Goal: Task Accomplishment & Management: Manage account settings

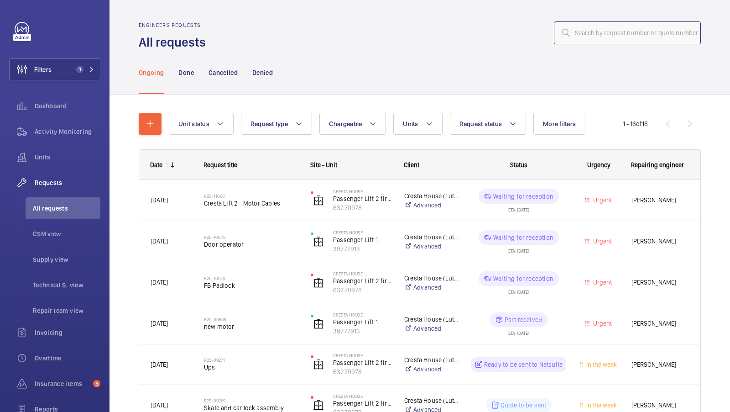
click at [594, 23] on input "text" at bounding box center [627, 32] width 147 height 23
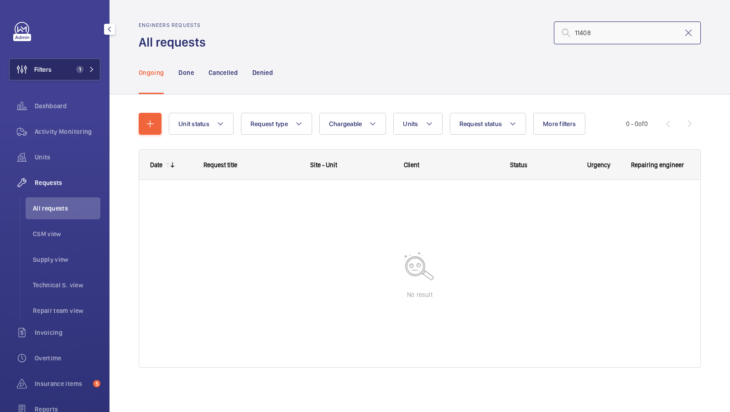
type input "11408"
click at [81, 62] on button "Filters 1" at bounding box center [54, 69] width 91 height 22
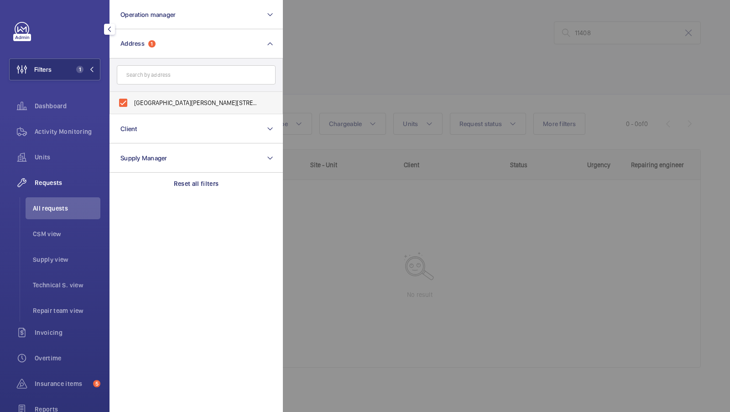
click at [163, 99] on span "Cresta House - Alma Street, LUTON LU1 2EQ" at bounding box center [197, 102] width 126 height 9
click at [132, 99] on input "Cresta House - Alma Street, LUTON LU1 2EQ" at bounding box center [123, 103] width 18 height 18
checkbox input "false"
click at [69, 65] on button "Filters" at bounding box center [54, 69] width 91 height 22
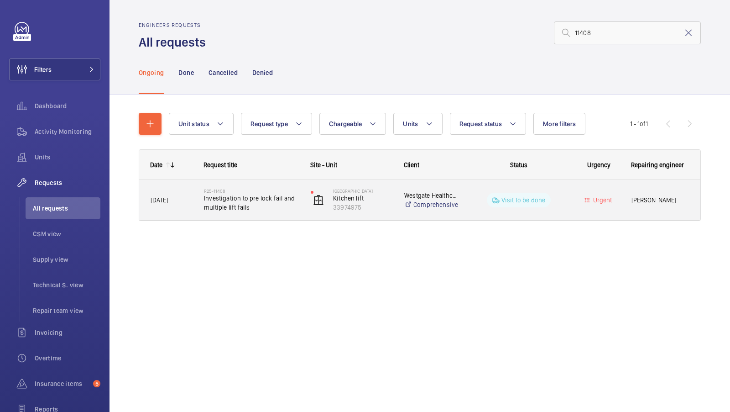
click at [255, 196] on span "Investigation to pre lock fail and multiple lift fails" at bounding box center [251, 203] width 95 height 18
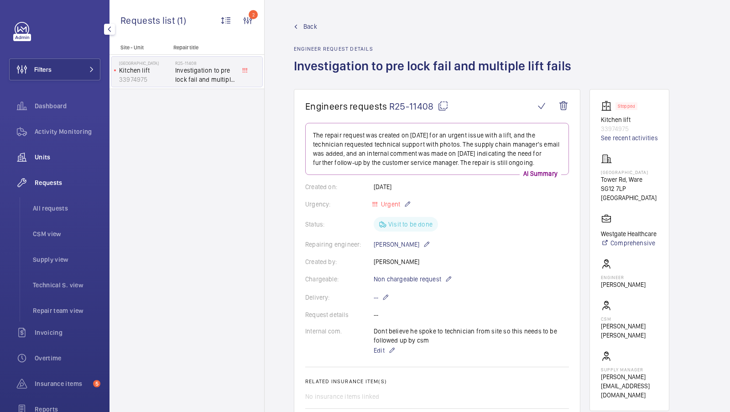
click at [36, 156] on span "Units" at bounding box center [68, 156] width 66 height 9
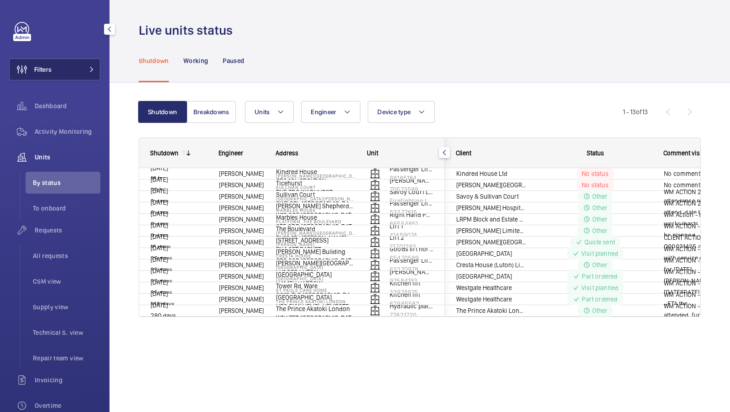
click at [79, 67] on button "Filters" at bounding box center [54, 69] width 91 height 22
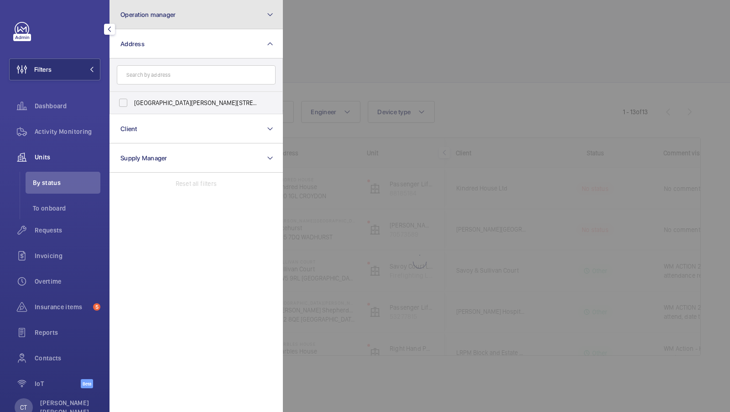
click at [249, 15] on button "Operation manager" at bounding box center [196, 14] width 173 height 29
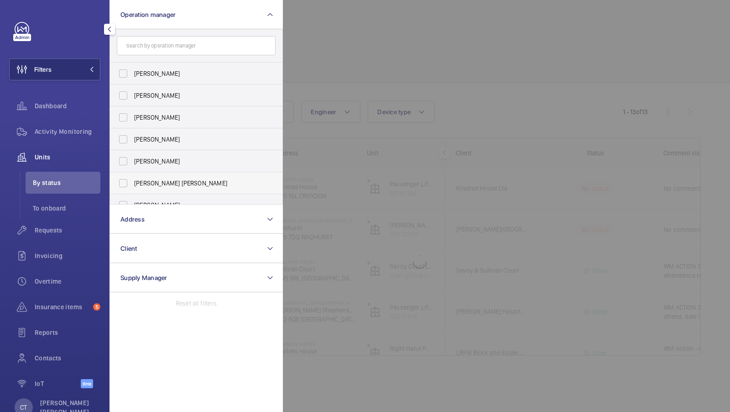
click at [157, 180] on span "[PERSON_NAME] [PERSON_NAME]" at bounding box center [197, 182] width 126 height 9
click at [132, 180] on input "[PERSON_NAME] [PERSON_NAME]" at bounding box center [123, 183] width 18 height 18
checkbox input "true"
click at [71, 72] on button "Filters 1" at bounding box center [54, 69] width 91 height 22
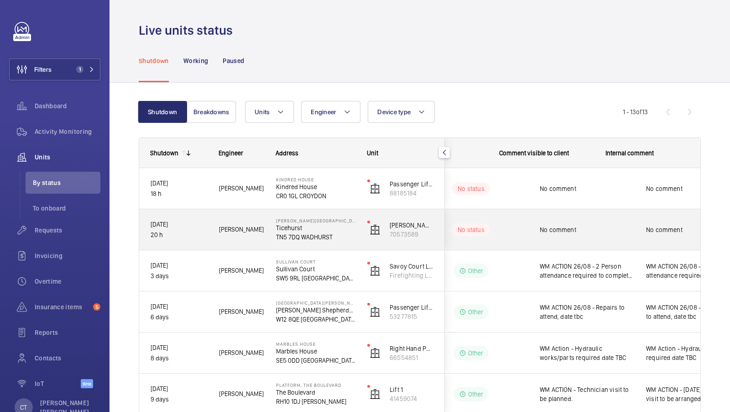
scroll to position [0, 164]
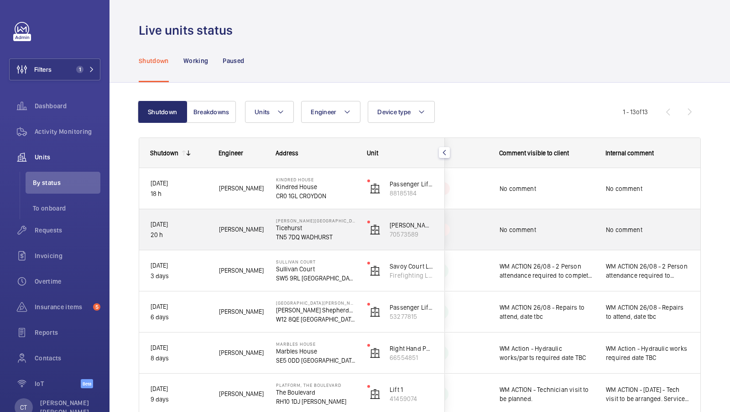
click at [584, 222] on div "No comment" at bounding box center [547, 229] width 94 height 21
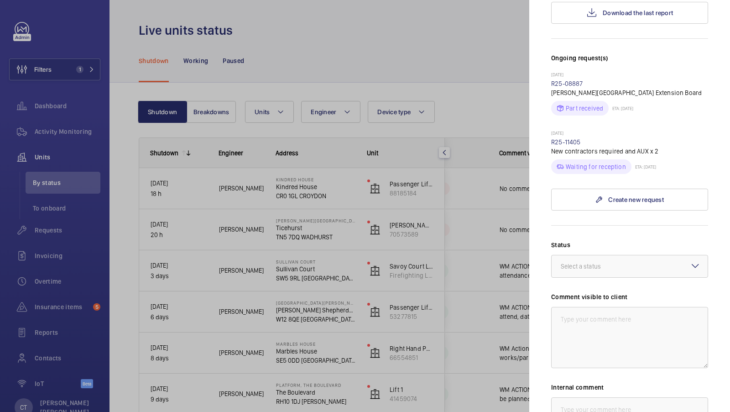
scroll to position [290, 0]
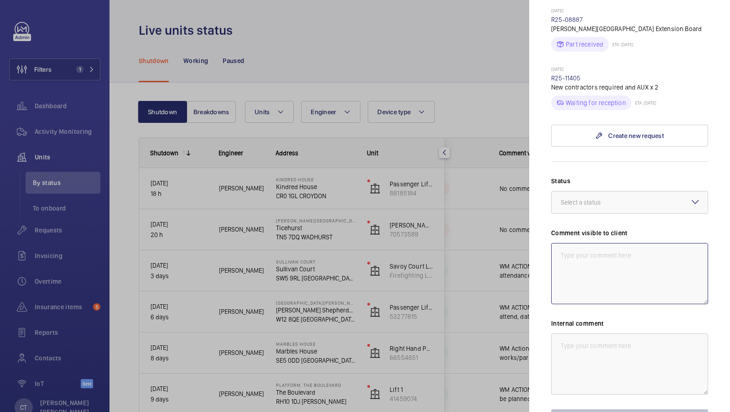
click at [600, 273] on textarea at bounding box center [629, 273] width 157 height 61
drag, startPoint x: 596, startPoint y: 250, endPoint x: 613, endPoint y: 255, distance: 17.2
click at [613, 255] on textarea "WM ACTION 28/08 - Parts ordered, eta 1-2 days" at bounding box center [629, 273] width 157 height 61
drag, startPoint x: 683, startPoint y: 256, endPoint x: 451, endPoint y: 256, distance: 232.3
click at [451, 256] on mat-sidenav-container "Filters 1 Dashboard Activity Monitoring Units By status To onboard Requests Inv…" at bounding box center [365, 206] width 730 height 412
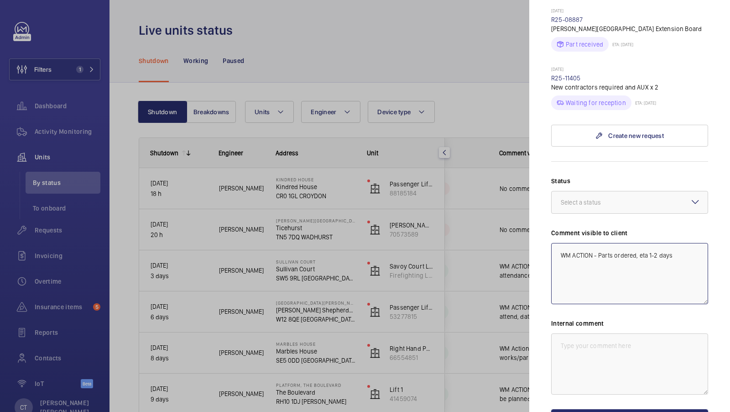
type textarea "WM ACTION - Parts ordered, eta 1-2 days"
click at [589, 338] on textarea at bounding box center [629, 363] width 157 height 61
paste textarea "WM ACTION - Parts ordered, eta 1-2 days"
type textarea "WM ACTION - Parts ordered, eta 1-2 days"
click at [602, 214] on div "Status Select a status Comment visible to client WM ACTION - Parts ordered, eta…" at bounding box center [629, 303] width 157 height 255
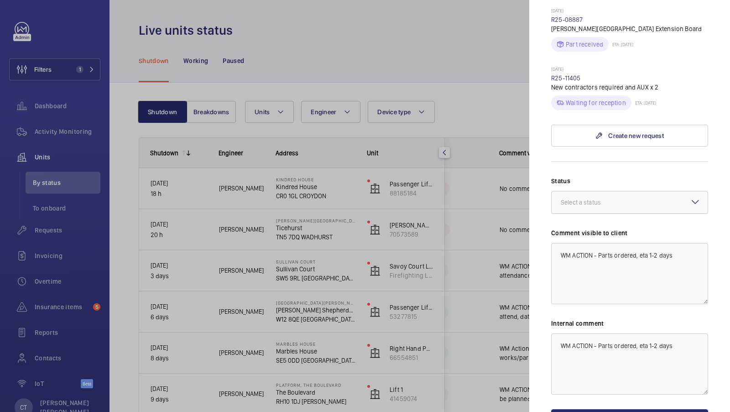
click at [606, 202] on div "Select a status" at bounding box center [592, 202] width 63 height 9
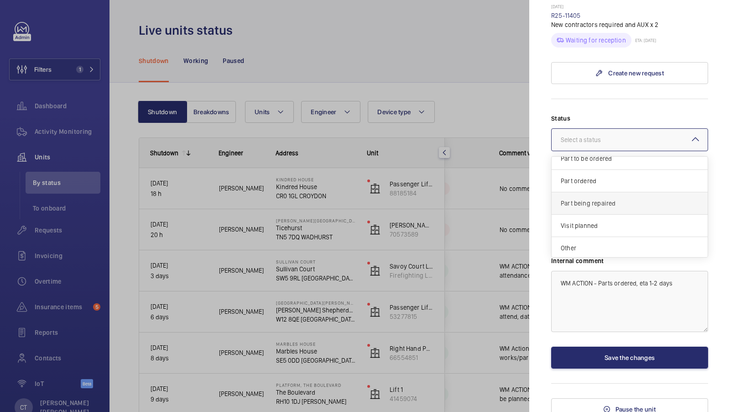
scroll to position [344, 0]
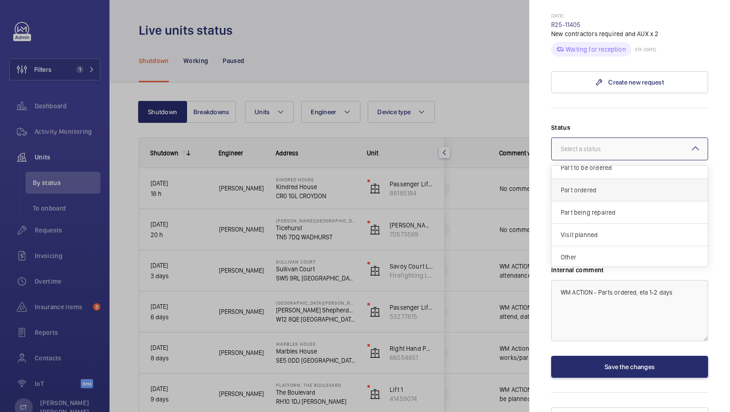
click at [606, 185] on span "Part ordered" at bounding box center [630, 189] width 138 height 9
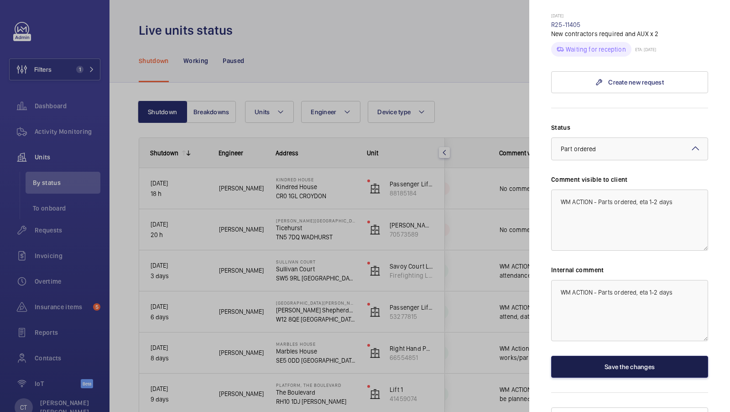
click at [636, 361] on button "Save the changes" at bounding box center [629, 367] width 157 height 22
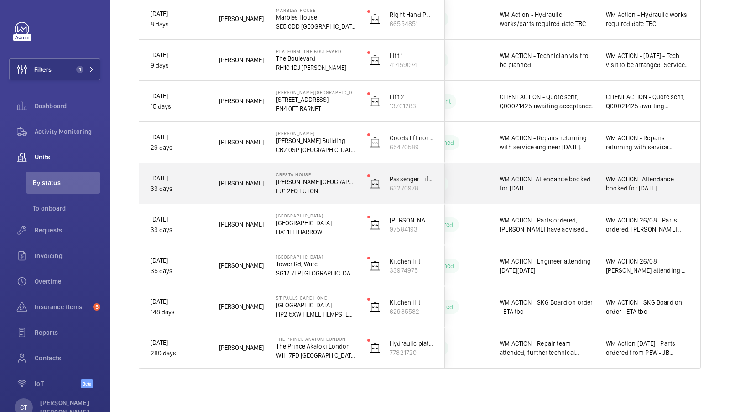
scroll to position [0, 0]
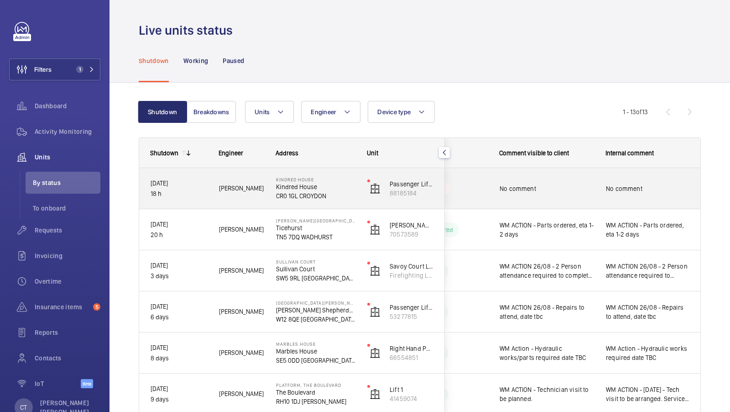
click at [587, 188] on span "No comment" at bounding box center [547, 188] width 94 height 9
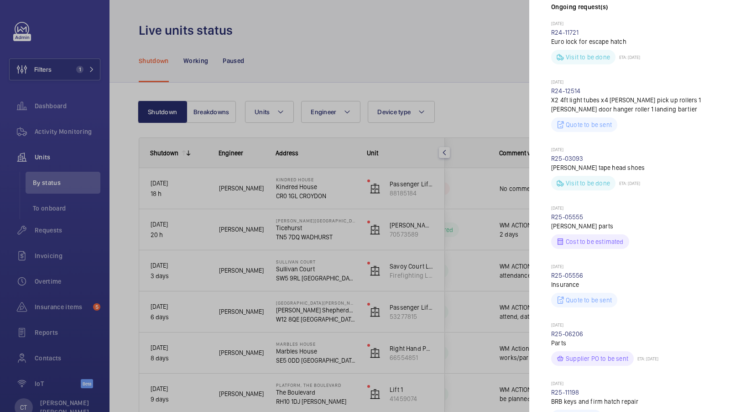
scroll to position [397, 0]
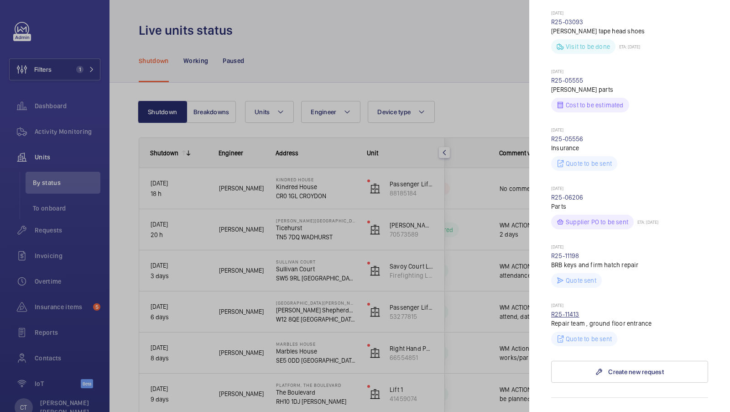
click at [564, 315] on link "R25-11413" at bounding box center [565, 313] width 28 height 7
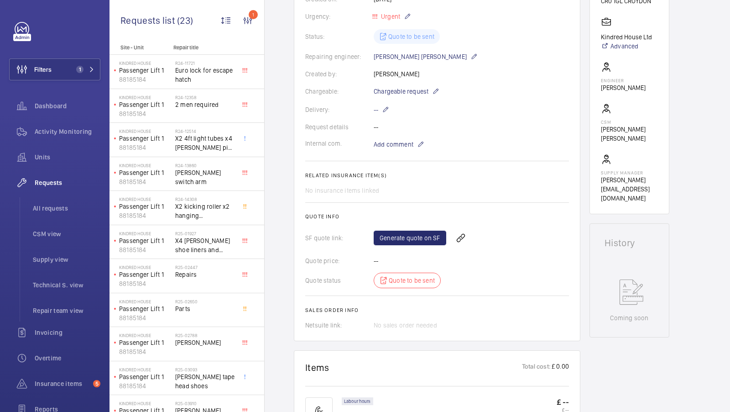
scroll to position [189, 0]
click at [43, 157] on span "Units" at bounding box center [68, 156] width 66 height 9
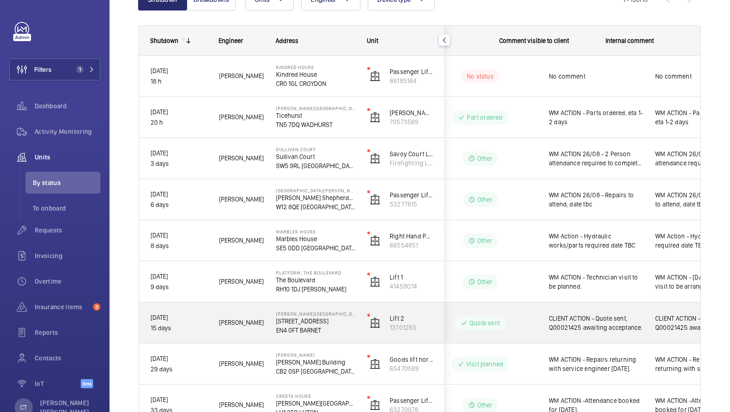
scroll to position [0, 164]
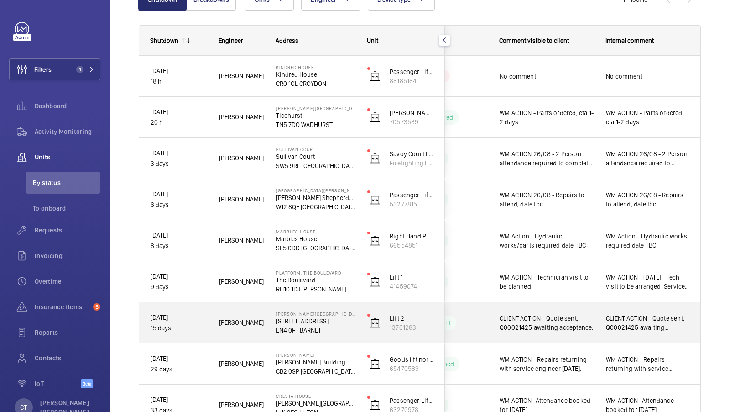
click at [637, 320] on span "CLIENT ACTION - Quote sent, Q00021425 awaiting acceptance." at bounding box center [648, 323] width 84 height 18
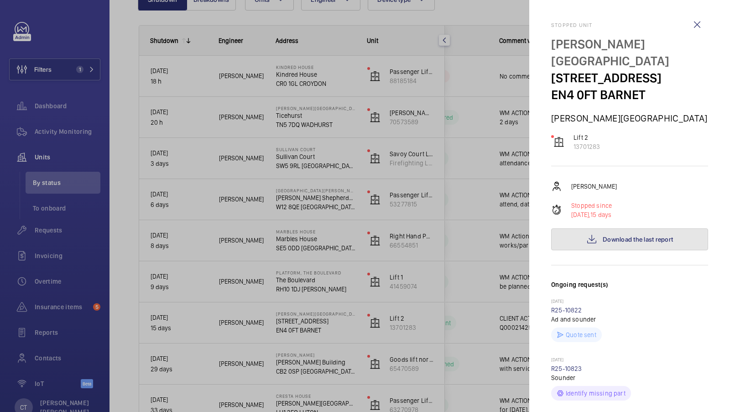
click at [628, 236] on span "Download the last report" at bounding box center [638, 239] width 70 height 7
click at [188, 100] on div at bounding box center [365, 206] width 730 height 412
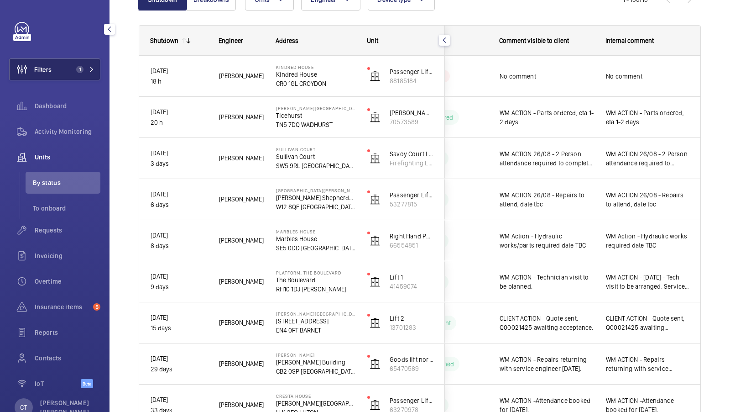
click at [73, 60] on button "Filters 1" at bounding box center [54, 69] width 91 height 22
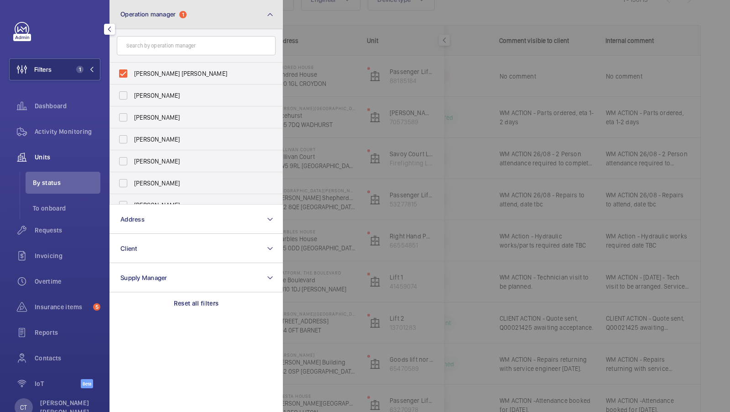
click at [213, 22] on button "Operation manager 1" at bounding box center [196, 14] width 173 height 29
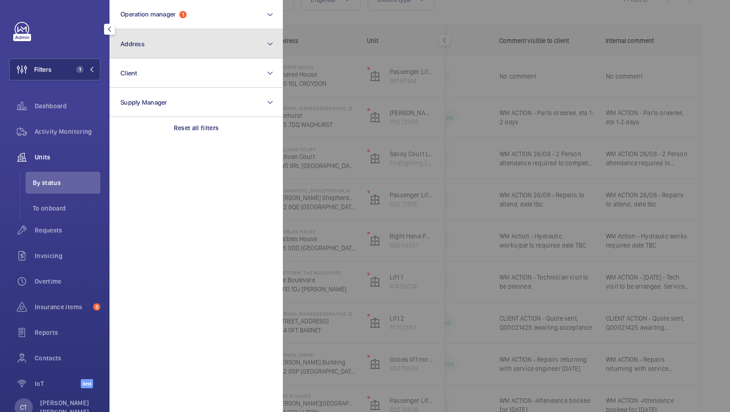
click at [191, 50] on button "Address" at bounding box center [196, 43] width 173 height 29
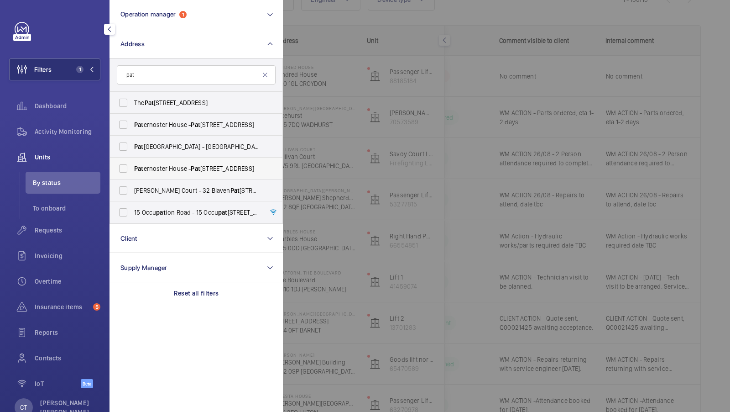
type input "pat"
click at [182, 169] on span "Pat ernoster House - Pat ernoster House, LONDON EC4M 8AB" at bounding box center [197, 168] width 126 height 9
click at [132, 169] on input "Pat ernoster House - Pat ernoster House, LONDON EC4M 8AB" at bounding box center [123, 168] width 18 height 18
checkbox input "true"
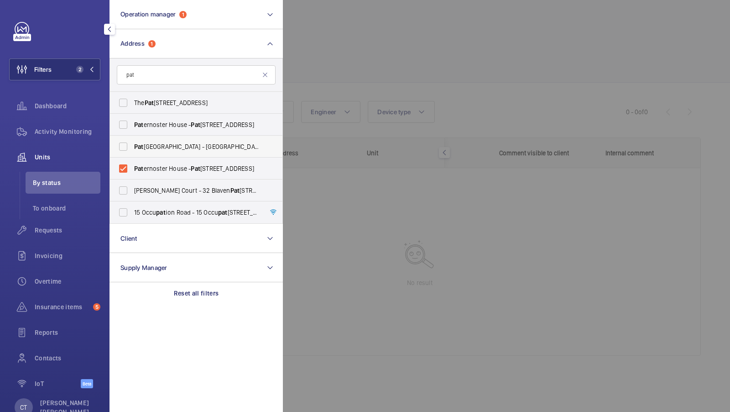
click at [164, 148] on span "Pat ernoster House - Saint Paul's Churchyard, LONDON EC4M 8AB" at bounding box center [197, 146] width 126 height 9
click at [132, 148] on input "Pat ernoster House - Saint Paul's Churchyard, LONDON EC4M 8AB" at bounding box center [123, 146] width 18 height 18
checkbox input "true"
click at [156, 129] on label "Pat ernoster House - Pat ernoster House, LONDON EC4M 8AB" at bounding box center [189, 125] width 159 height 22
click at [132, 129] on input "Pat ernoster House - Pat ernoster House, LONDON EC4M 8AB" at bounding box center [123, 124] width 18 height 18
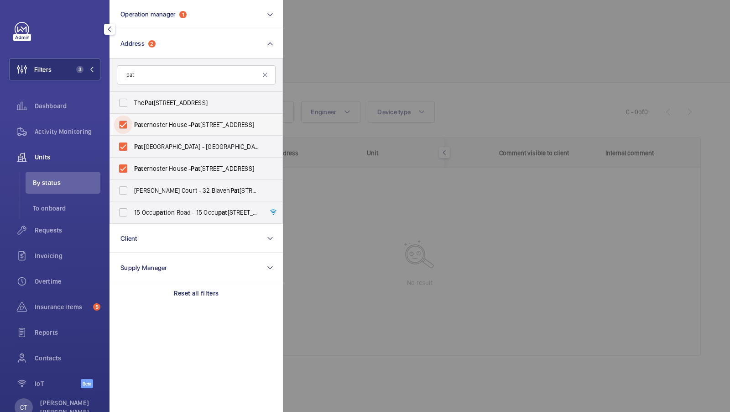
checkbox input "true"
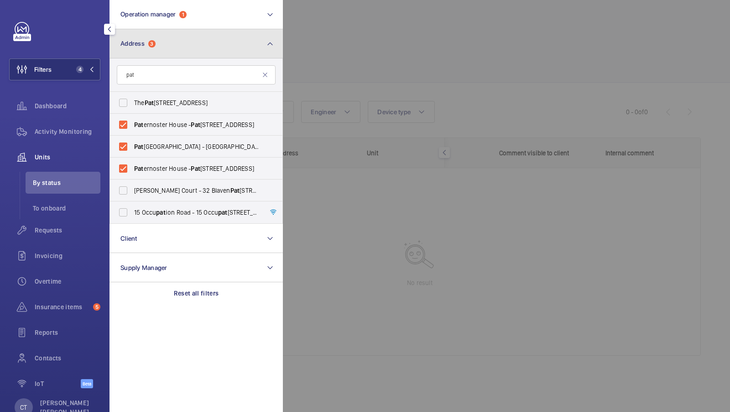
click at [175, 35] on button "Address 3" at bounding box center [196, 43] width 173 height 29
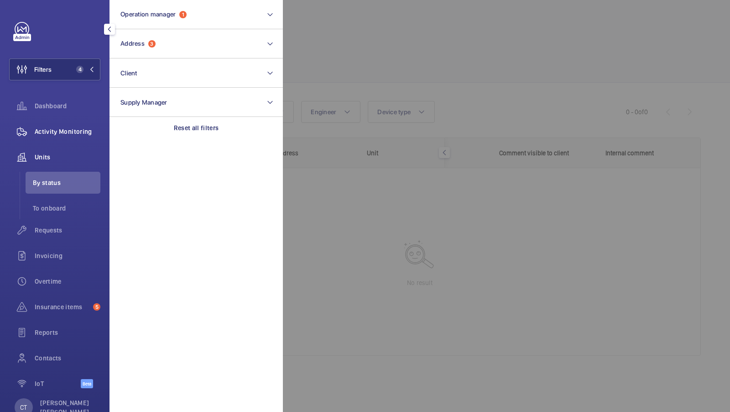
click at [54, 136] on span "Activity Monitoring" at bounding box center [68, 131] width 66 height 9
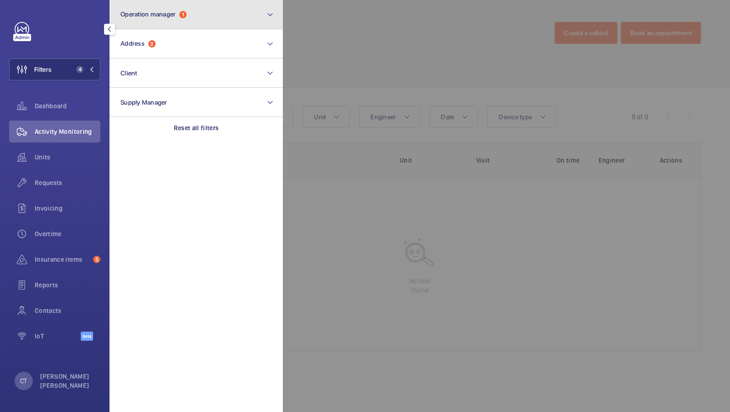
click at [186, 25] on button "Operation manager 1" at bounding box center [196, 14] width 173 height 29
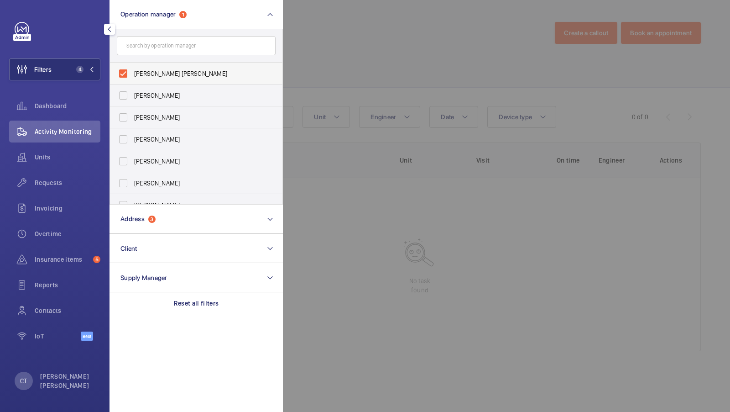
click at [179, 75] on span "[PERSON_NAME] [PERSON_NAME]" at bounding box center [197, 73] width 126 height 9
click at [132, 75] on input "[PERSON_NAME] [PERSON_NAME]" at bounding box center [123, 73] width 18 height 18
checkbox input "false"
click at [76, 69] on span "3" at bounding box center [78, 69] width 11 height 7
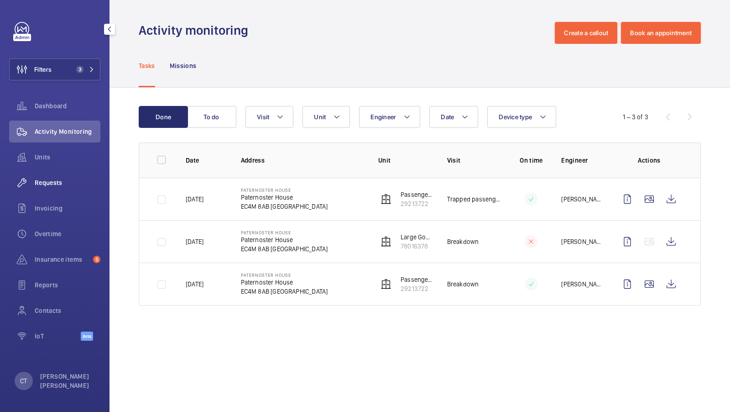
click at [43, 187] on div "Requests" at bounding box center [54, 183] width 91 height 22
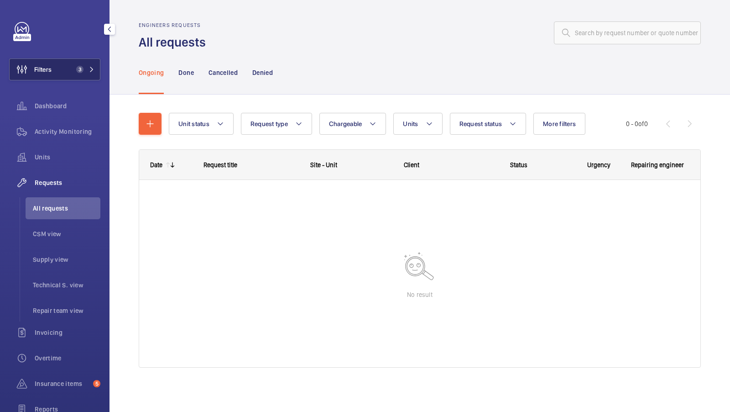
click at [88, 59] on button "Filters 3" at bounding box center [54, 69] width 91 height 22
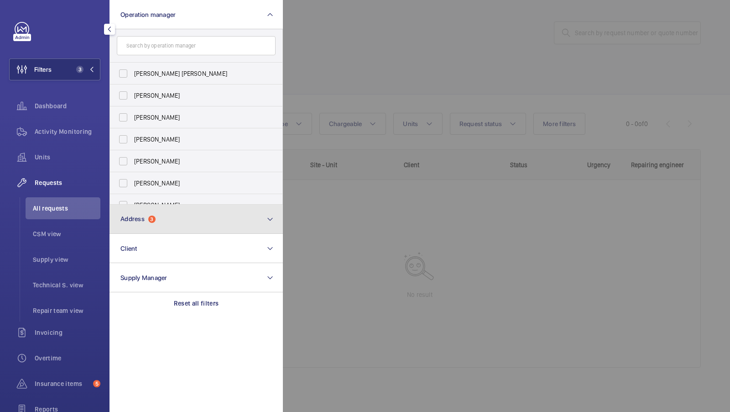
click at [223, 210] on button "Address 3" at bounding box center [196, 218] width 173 height 29
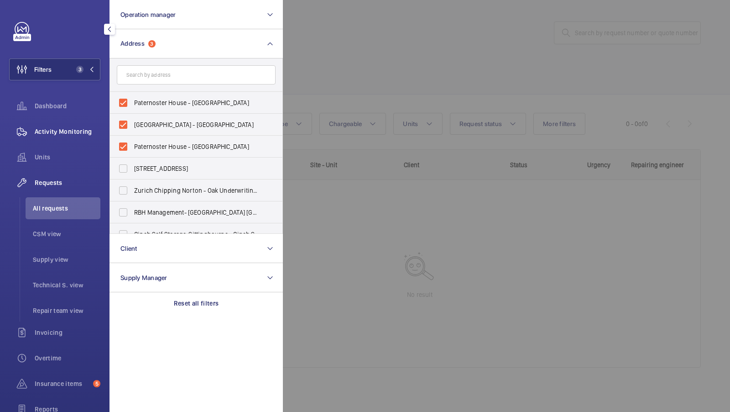
click at [59, 131] on span "Activity Monitoring" at bounding box center [68, 131] width 66 height 9
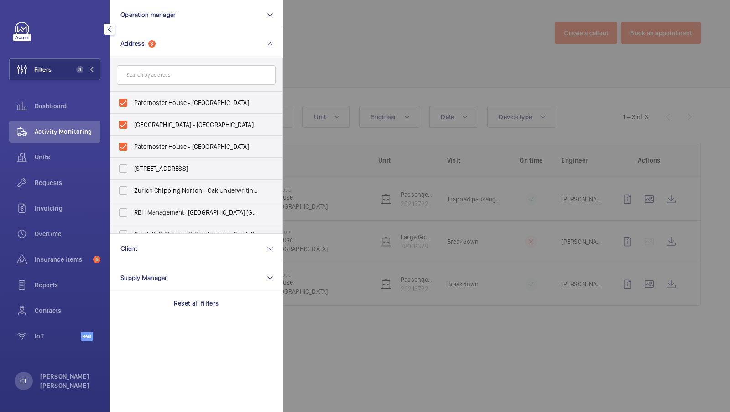
click at [475, 133] on div at bounding box center [648, 206] width 730 height 412
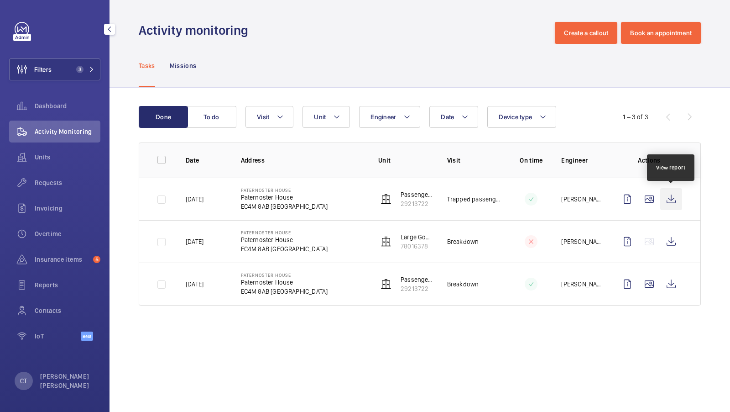
click at [674, 198] on wm-front-icon-button at bounding box center [671, 199] width 22 height 22
click at [52, 159] on span "Units" at bounding box center [68, 156] width 66 height 9
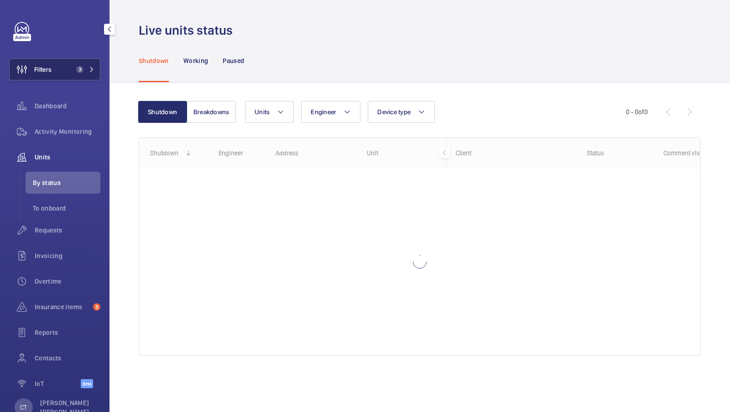
click at [93, 68] on mat-icon at bounding box center [91, 69] width 5 height 5
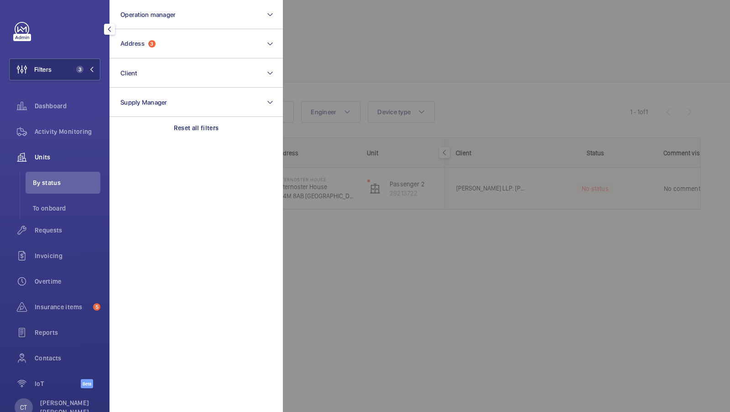
click at [447, 121] on div at bounding box center [648, 206] width 730 height 412
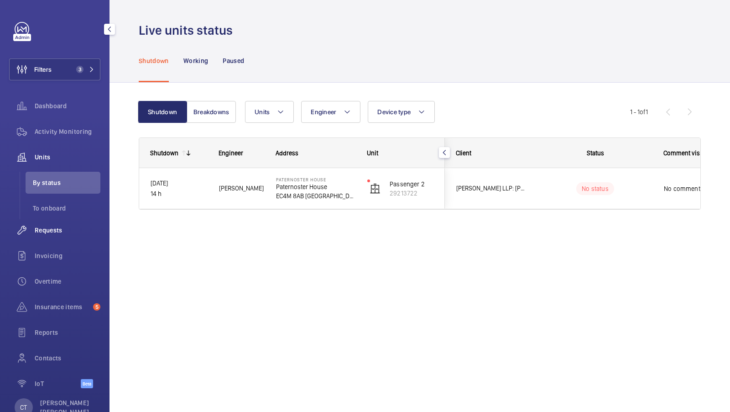
click at [50, 232] on span "Requests" at bounding box center [68, 229] width 66 height 9
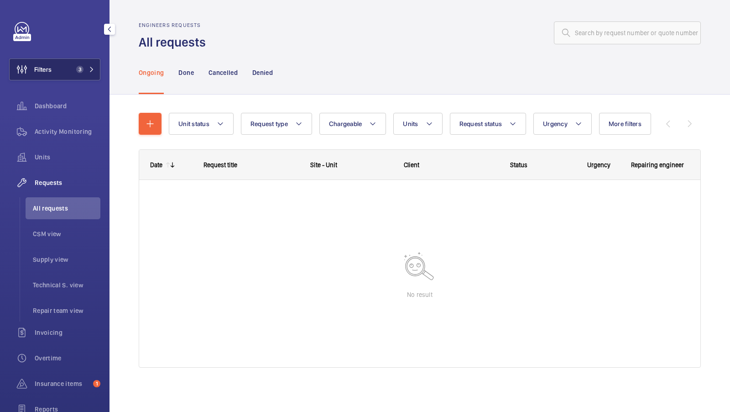
click at [70, 70] on button "Filters 3" at bounding box center [54, 69] width 91 height 22
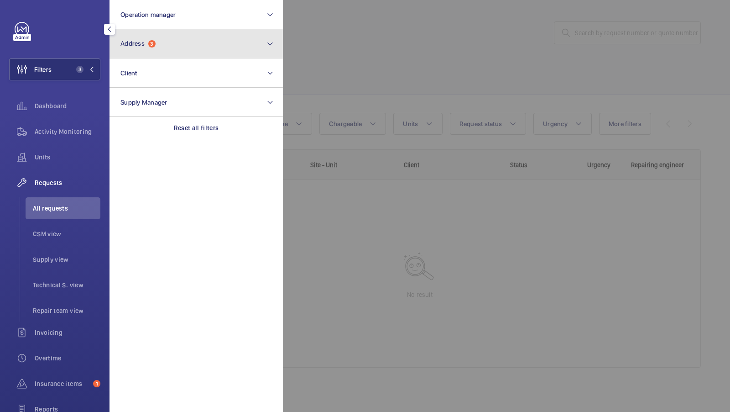
click at [224, 42] on button "Address 3" at bounding box center [196, 43] width 173 height 29
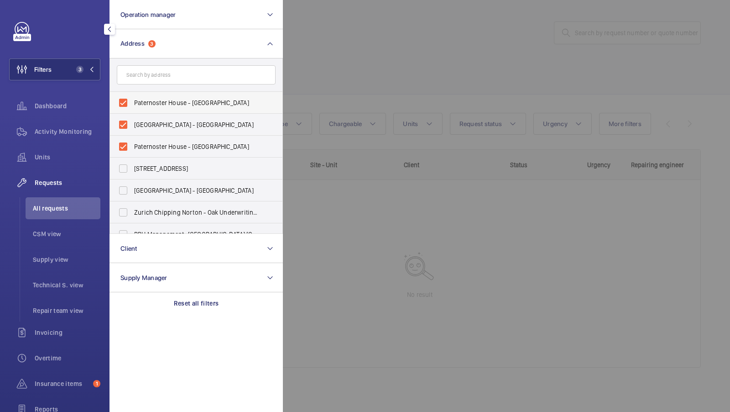
click at [169, 105] on span "Paternoster House - Paternoster House, LONDON EC4M 8AB" at bounding box center [197, 102] width 126 height 9
click at [132, 105] on input "Paternoster House - Paternoster House, LONDON EC4M 8AB" at bounding box center [123, 103] width 18 height 18
checkbox input "false"
click at [151, 124] on span "Paternoster House - Saint Paul's Churchyard, LONDON EC4M 8AB" at bounding box center [197, 124] width 126 height 9
click at [132, 124] on input "Paternoster House - Saint Paul's Churchyard, LONDON EC4M 8AB" at bounding box center [123, 124] width 18 height 18
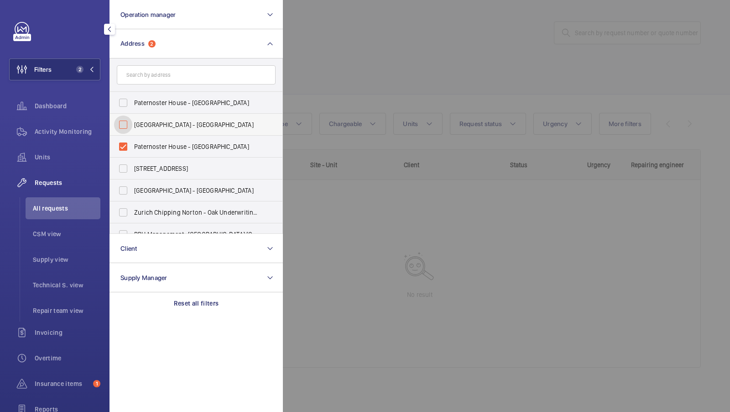
checkbox input "false"
click at [138, 147] on span "Paternoster House - Paternoster House, LONDON EC4M 8AB" at bounding box center [197, 146] width 126 height 9
click at [132, 147] on input "Paternoster House - Paternoster House, LONDON EC4M 8AB" at bounding box center [123, 146] width 18 height 18
checkbox input "false"
click at [61, 124] on div "Activity Monitoring" at bounding box center [54, 131] width 91 height 22
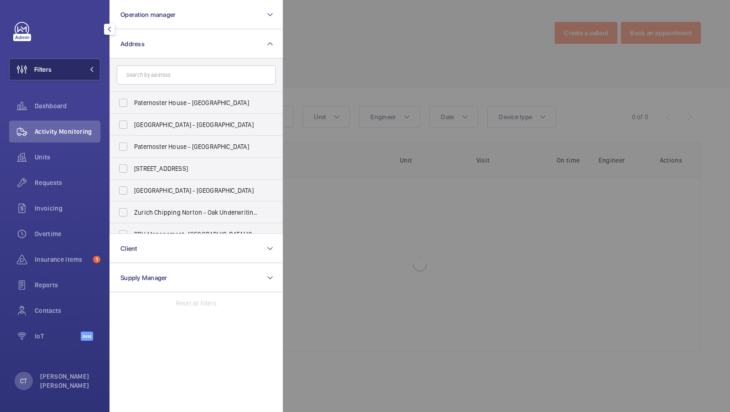
click at [80, 66] on button "Filters" at bounding box center [54, 69] width 91 height 22
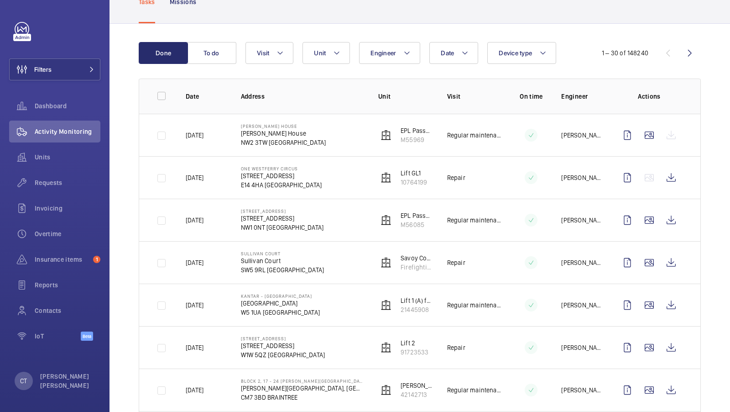
scroll to position [89, 0]
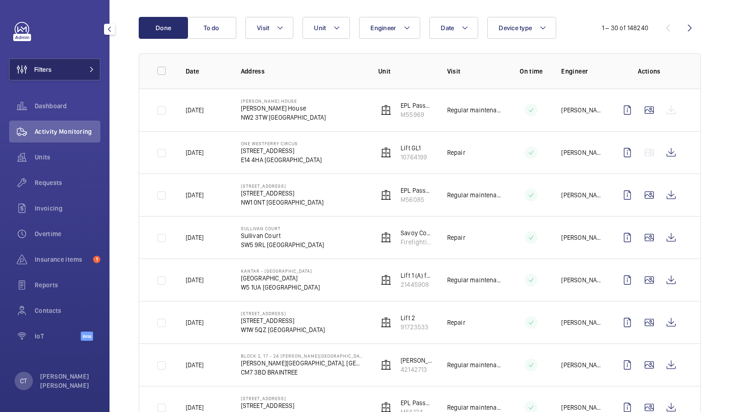
click at [78, 68] on button "Filters" at bounding box center [54, 69] width 91 height 22
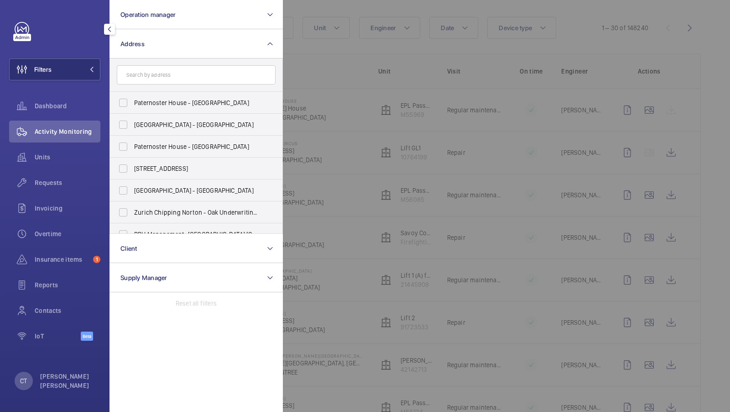
click at [383, 190] on div at bounding box center [648, 206] width 730 height 412
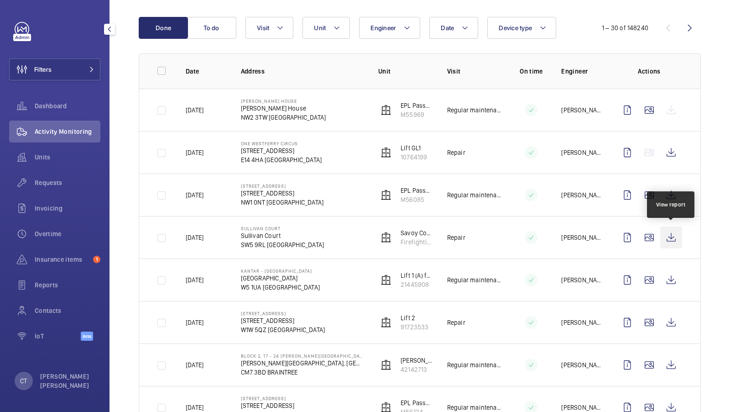
click at [674, 236] on wm-front-icon-button at bounding box center [671, 237] width 22 height 22
click at [60, 161] on span "Units" at bounding box center [68, 156] width 66 height 9
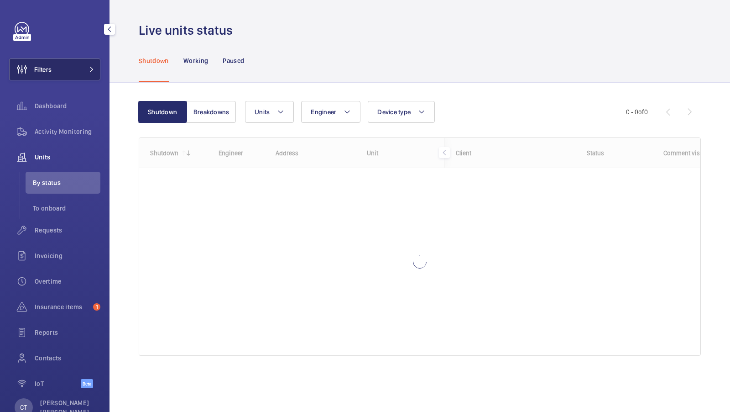
click at [61, 66] on button "Filters" at bounding box center [54, 69] width 91 height 22
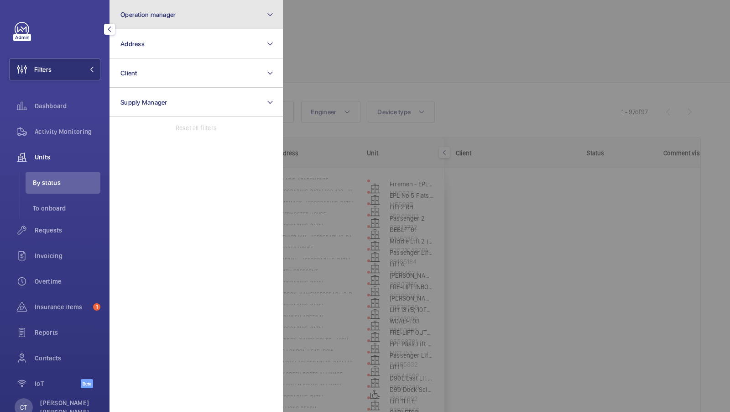
click at [174, 24] on button "Operation manager" at bounding box center [196, 14] width 173 height 29
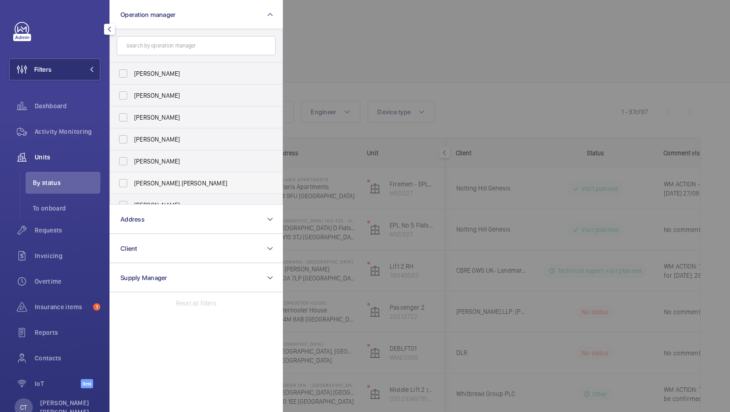
click at [163, 178] on span "[PERSON_NAME] [PERSON_NAME]" at bounding box center [197, 182] width 126 height 9
click at [132, 178] on input "[PERSON_NAME] [PERSON_NAME]" at bounding box center [123, 183] width 18 height 18
checkbox input "true"
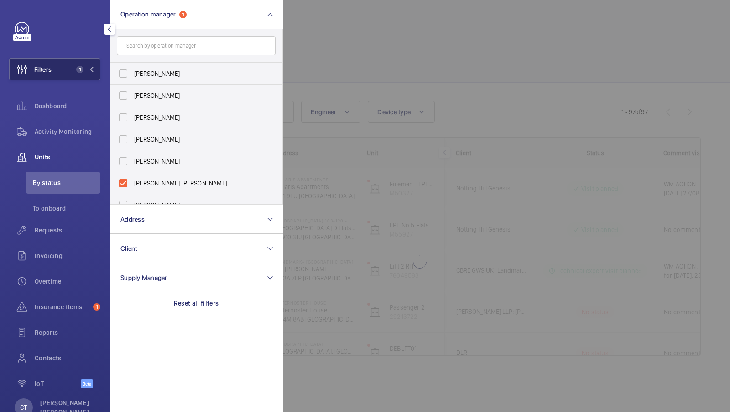
click at [63, 69] on button "Filters 1" at bounding box center [54, 69] width 91 height 22
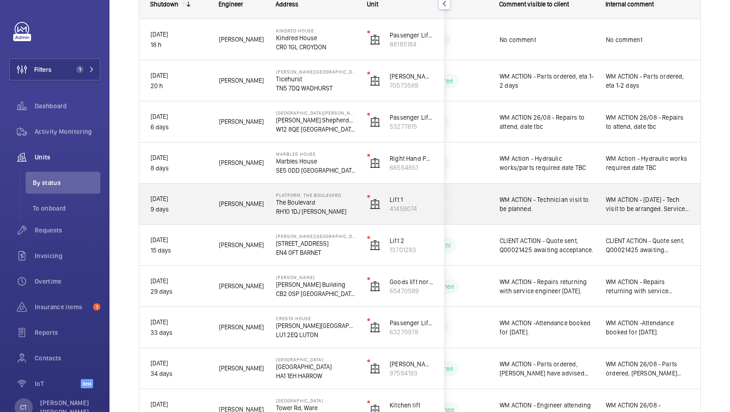
scroll to position [189, 0]
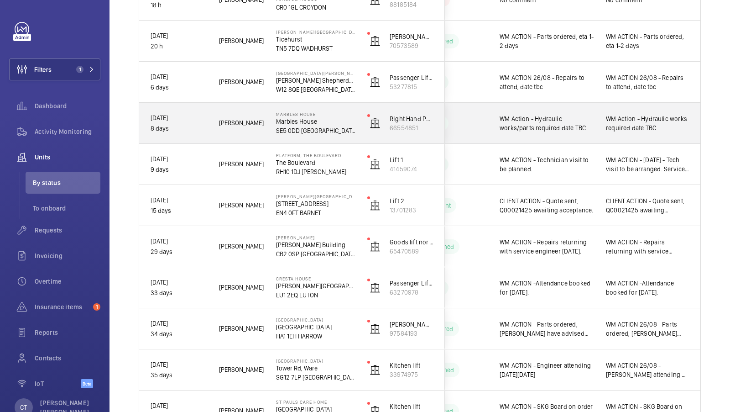
click at [627, 140] on div "WM Action - Hydraulic works required date TBC" at bounding box center [647, 123] width 105 height 39
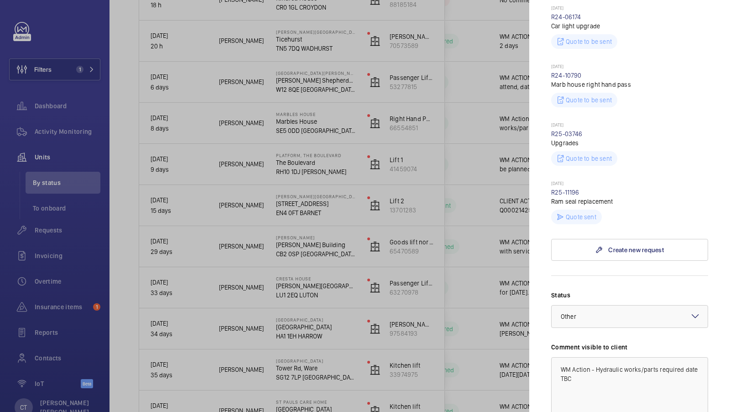
scroll to position [309, 0]
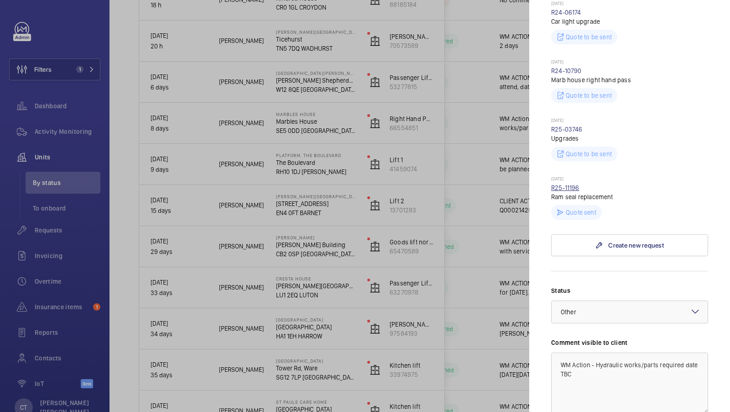
click at [570, 184] on link "R25-11196" at bounding box center [565, 187] width 28 height 7
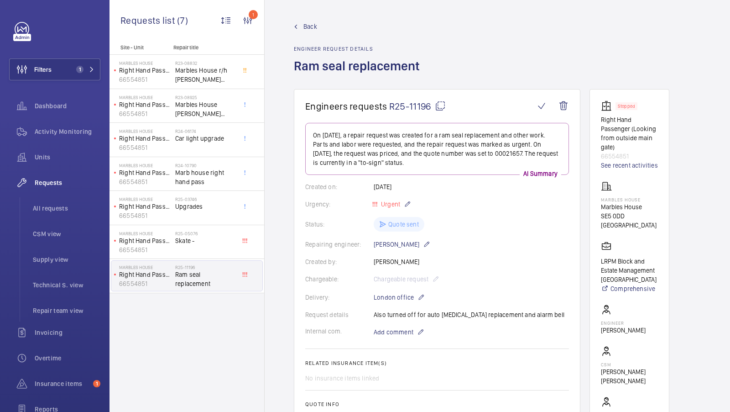
click at [309, 26] on span "Back" at bounding box center [311, 26] width 14 height 9
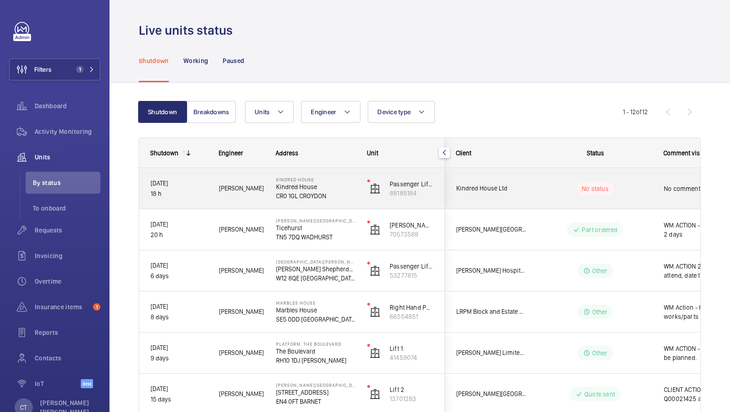
click at [651, 189] on wm-front-pills-cell "No status" at bounding box center [596, 188] width 114 height 13
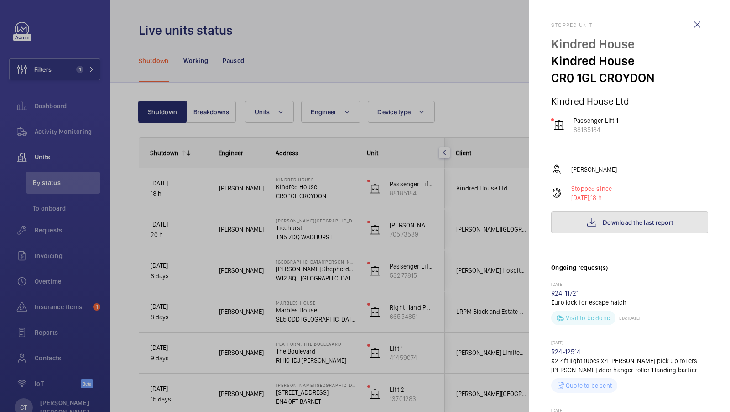
click at [622, 229] on button "Download the last report" at bounding box center [629, 222] width 157 height 22
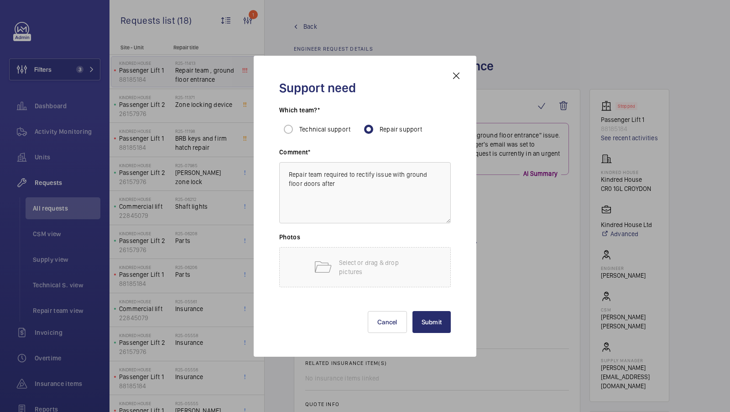
scroll to position [631, 0]
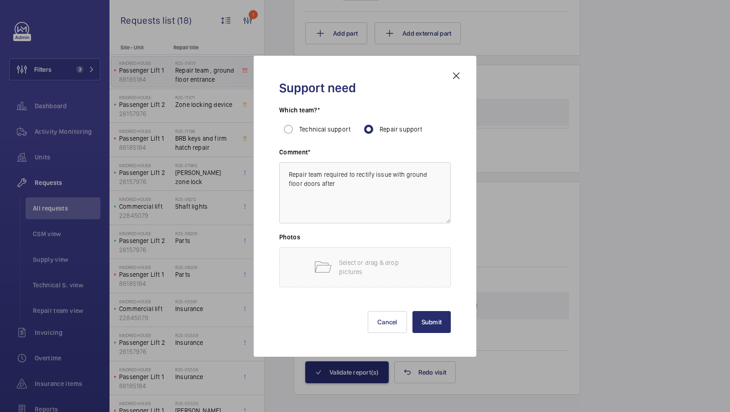
click at [459, 74] on mat-icon at bounding box center [456, 75] width 11 height 11
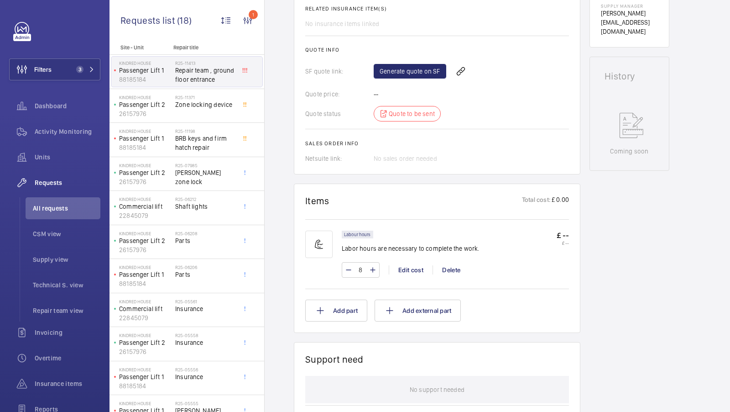
scroll to position [585, 0]
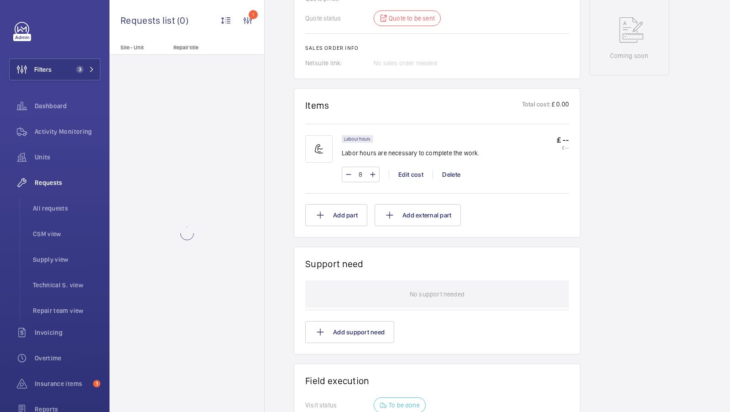
scroll to position [508, 0]
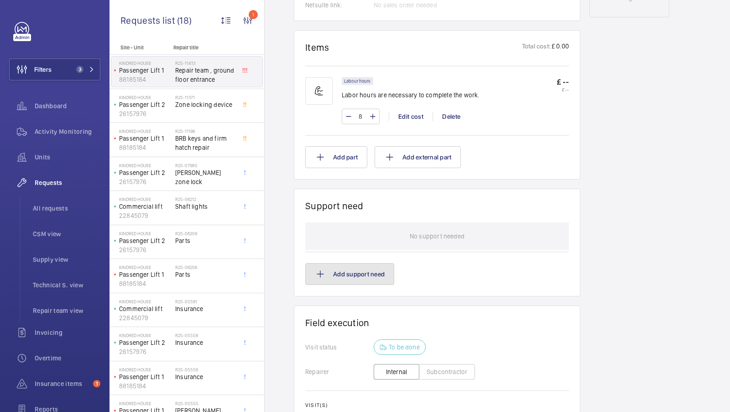
click at [326, 263] on button "Add support need" at bounding box center [349, 274] width 89 height 22
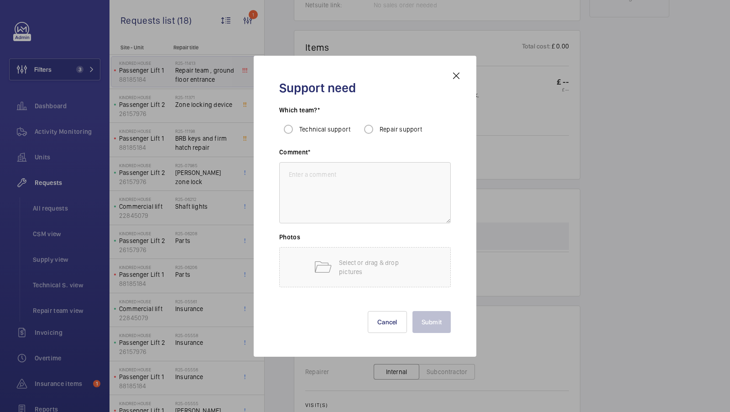
click at [381, 124] on div "Repair support" at bounding box center [391, 129] width 63 height 18
click at [338, 180] on textarea at bounding box center [365, 192] width 172 height 61
click at [366, 131] on input "Repair support" at bounding box center [369, 129] width 18 height 18
radio input "true"
click at [314, 240] on h3 "Photos" at bounding box center [365, 239] width 172 height 15
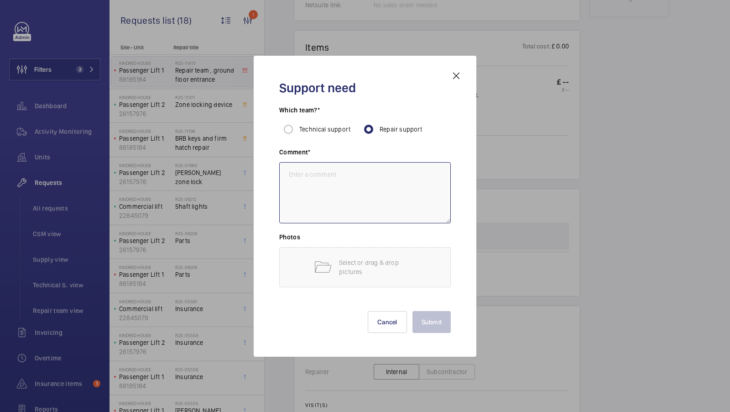
click at [327, 199] on textarea at bounding box center [365, 192] width 172 height 61
paste textarea "WM ACTION - Parts ordered, eta 1-2 days"
click at [414, 172] on textarea "WM ACTION - Parts ordered, eta 1-2 days" at bounding box center [365, 192] width 172 height 61
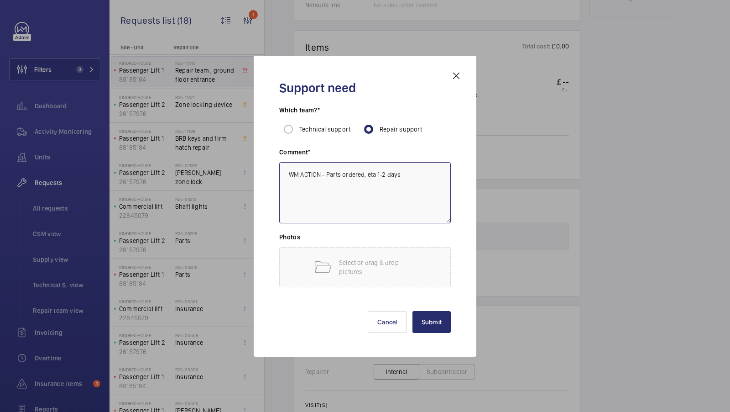
click at [414, 172] on textarea "WM ACTION - Parts ordered, eta 1-2 days" at bounding box center [365, 192] width 172 height 61
drag, startPoint x: 400, startPoint y: 192, endPoint x: 269, endPoint y: 140, distance: 141.4
click at [269, 140] on div "Support need Which team?* Technical support Repair support Comment* Repair team…" at bounding box center [365, 206] width 194 height 272
click at [335, 189] on textarea "Repair team required to rectify issue with ground floor doors" at bounding box center [365, 192] width 172 height 61
drag, startPoint x: 353, startPoint y: 211, endPoint x: 285, endPoint y: 168, distance: 79.8
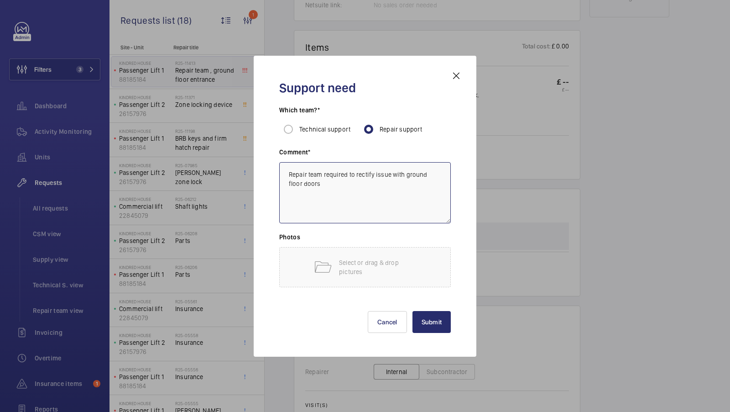
click at [285, 168] on textarea "Repair team required to rectify issue with ground floor doors" at bounding box center [365, 192] width 172 height 61
paste textarea "Doors look to have been damaged again. Rollers and door bent , can’t even close…"
click at [289, 191] on textarea "Doors look to have been damaged again. Rollers and door bent , can’t even close…" at bounding box center [365, 192] width 172 height 61
type textarea "Doors look to have been damaged again. Rollers and door bent , can’t even close…"
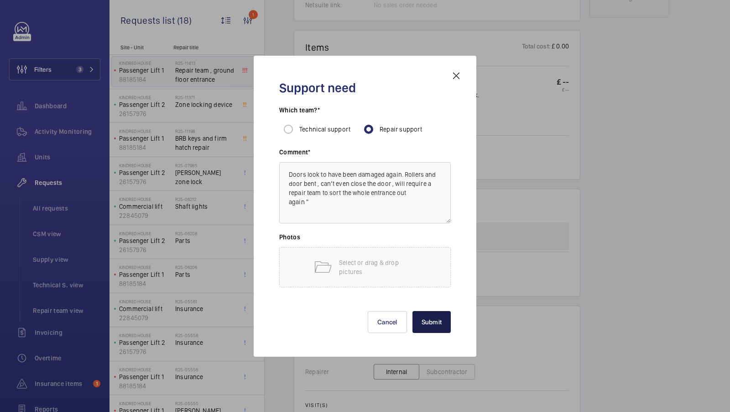
click at [443, 322] on button "Submit" at bounding box center [432, 322] width 39 height 22
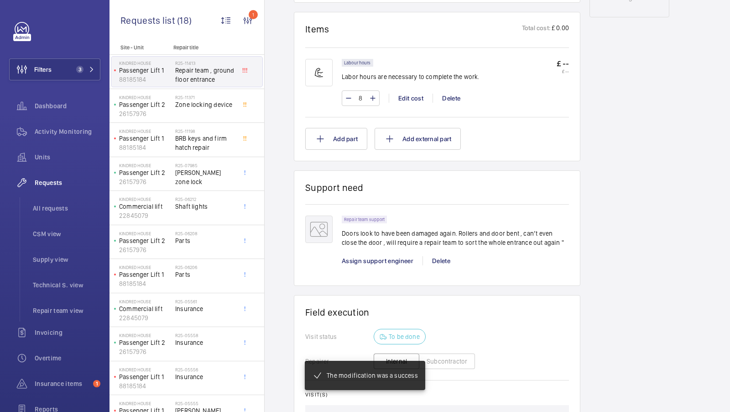
scroll to position [0, 0]
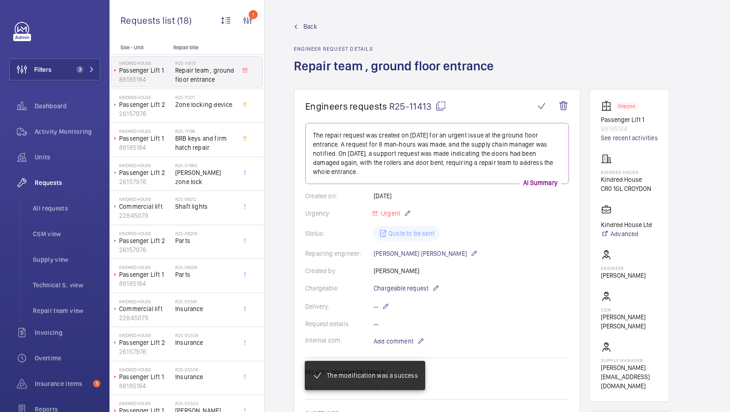
click at [439, 108] on mat-icon at bounding box center [440, 105] width 11 height 11
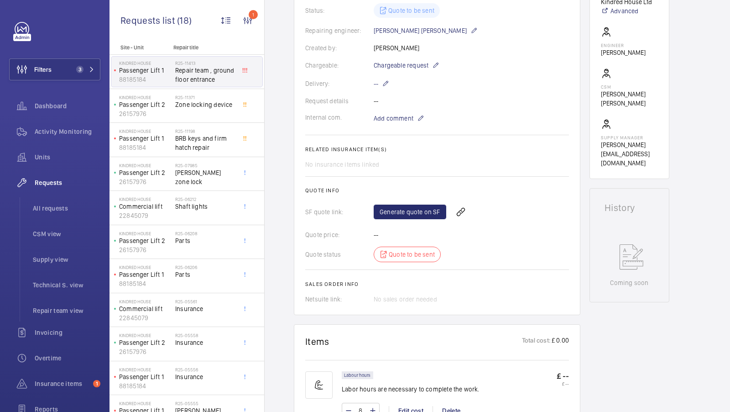
scroll to position [280, 0]
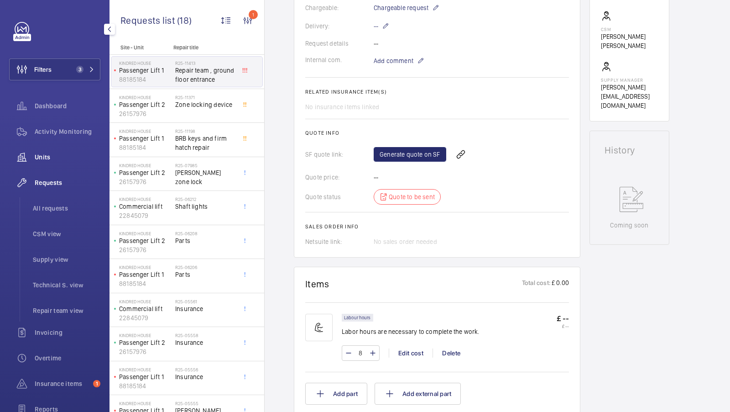
click at [54, 156] on span "Units" at bounding box center [68, 156] width 66 height 9
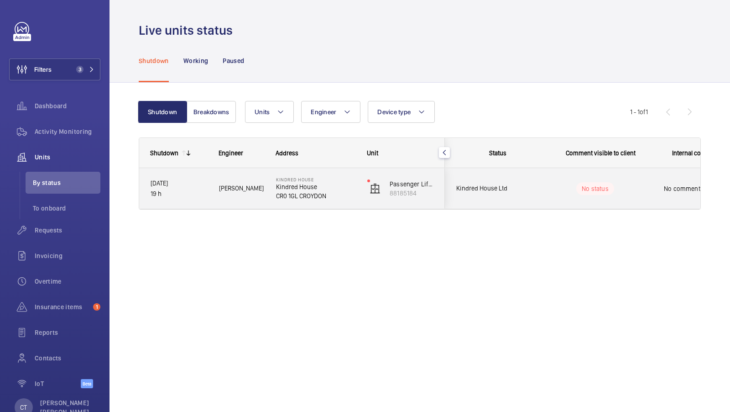
scroll to position [0, 164]
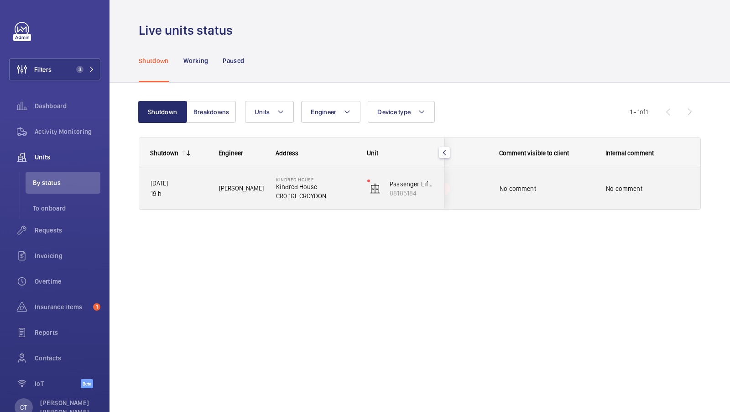
click at [626, 189] on span "No comment" at bounding box center [648, 188] width 84 height 9
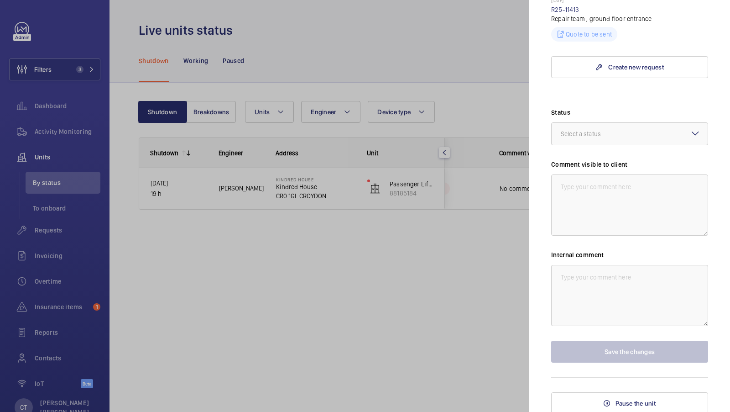
scroll to position [702, 0]
click at [610, 271] on textarea at bounding box center [629, 294] width 157 height 61
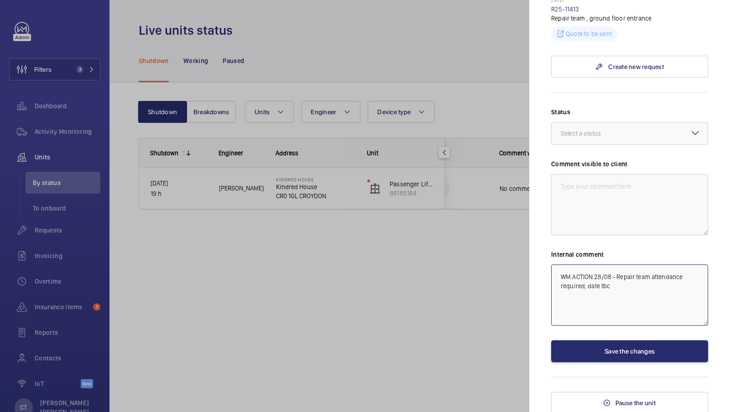
drag, startPoint x: 639, startPoint y: 291, endPoint x: 505, endPoint y: 242, distance: 141.9
click at [508, 243] on mat-sidenav-container "Filters 3 Dashboard Activity Monitoring Units By status To onboard Requests Inv…" at bounding box center [365, 206] width 730 height 412
type textarea "WM ACTION 28/08 - Repair team attendance required, date tbc"
click at [635, 177] on textarea at bounding box center [629, 204] width 157 height 61
paste textarea "WM ACTION 28/08 - Repair team attendance required, date tbc"
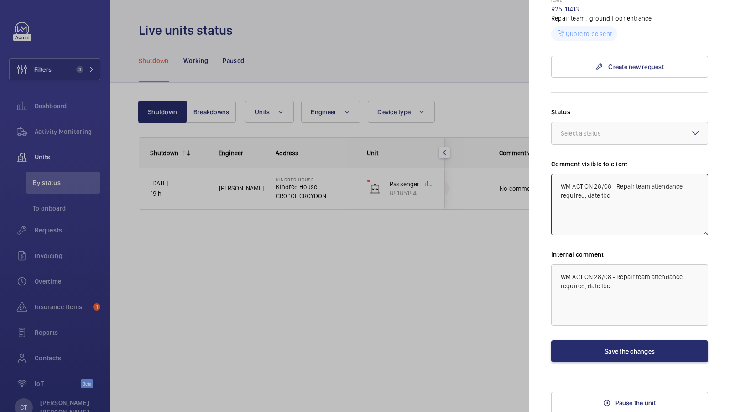
drag, startPoint x: 594, startPoint y: 186, endPoint x: 610, endPoint y: 187, distance: 16.0
click at [610, 187] on textarea "WM ACTION 28/08 - Repair team attendance required, date tbc" at bounding box center [629, 204] width 157 height 61
type textarea "WM ACTION - Repair team attendance required, date tbc"
click at [633, 131] on div at bounding box center [630, 133] width 156 height 22
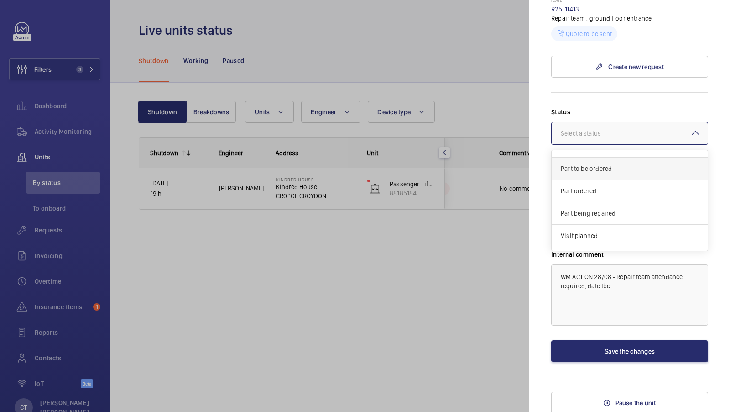
scroll to position [66, 0]
click at [608, 243] on div "Other" at bounding box center [630, 252] width 156 height 22
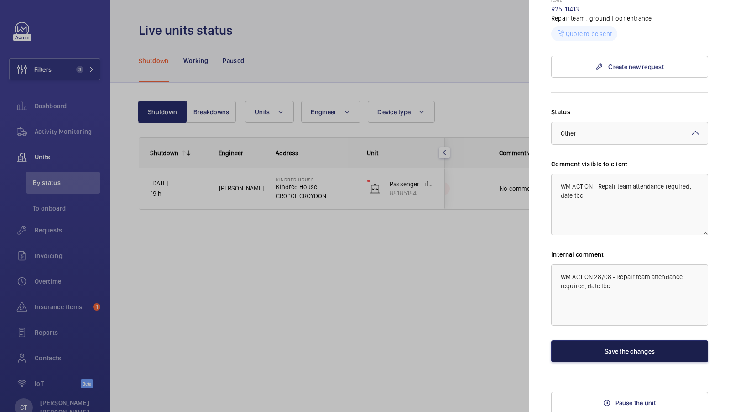
click at [628, 350] on button "Save the changes" at bounding box center [629, 351] width 157 height 22
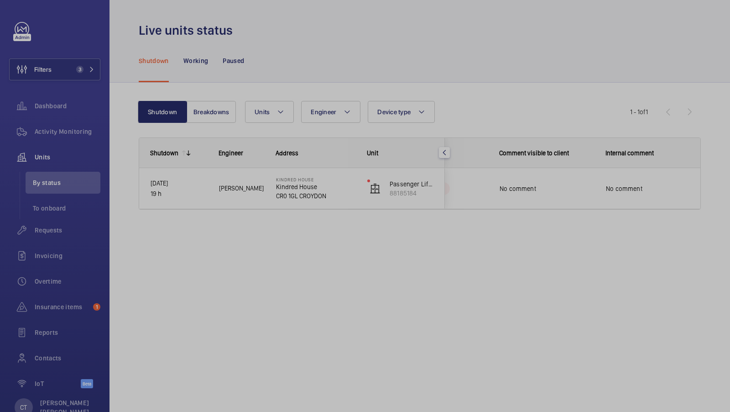
scroll to position [0, 0]
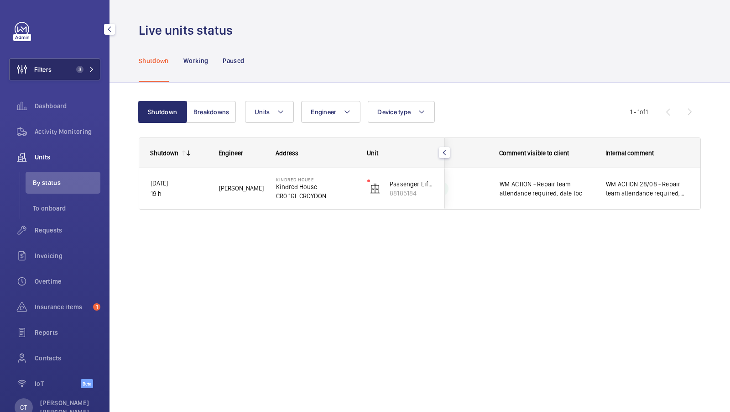
click at [81, 73] on button "Filters 3" at bounding box center [54, 69] width 91 height 22
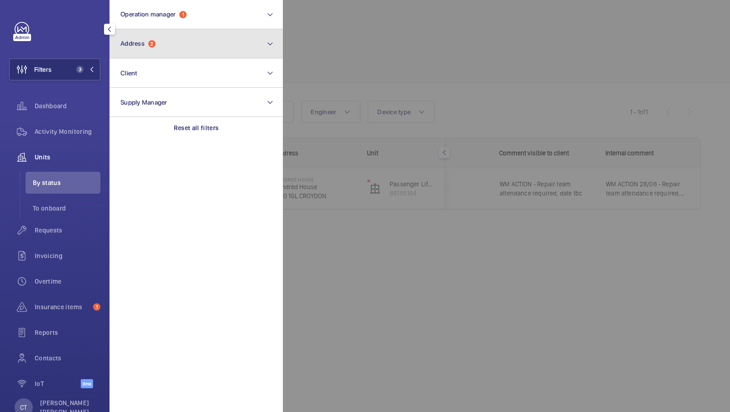
click at [177, 49] on button "Address 2" at bounding box center [196, 43] width 173 height 29
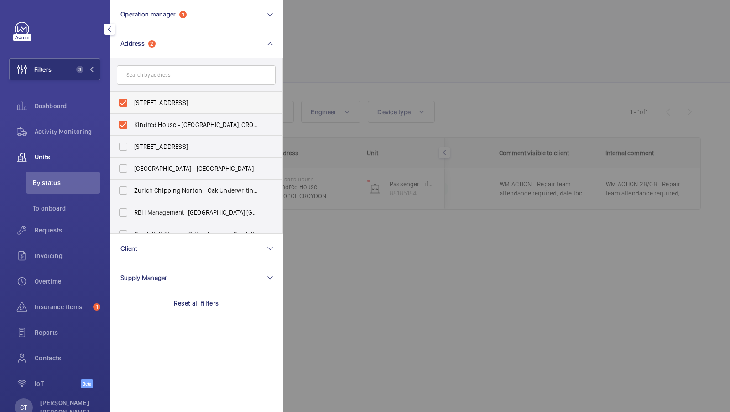
click at [159, 104] on span "Kindred House - Wandle Road, CROYDON CR0 1FJ" at bounding box center [197, 102] width 126 height 9
click at [132, 104] on input "Kindred House - Wandle Road, CROYDON CR0 1FJ" at bounding box center [123, 103] width 18 height 18
checkbox input "false"
click at [157, 124] on span "Kindred House - Kindred House, CROYDON CR0 1GL" at bounding box center [197, 124] width 126 height 9
click at [132, 124] on input "Kindred House - Kindred House, CROYDON CR0 1GL" at bounding box center [123, 124] width 18 height 18
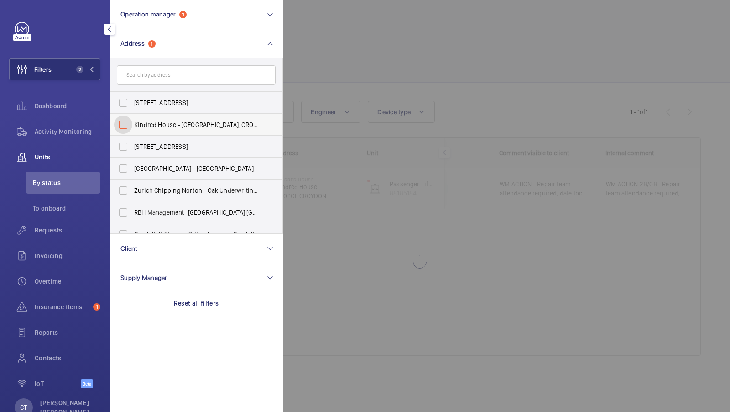
checkbox input "false"
click at [57, 125] on div "Activity Monitoring" at bounding box center [54, 131] width 91 height 22
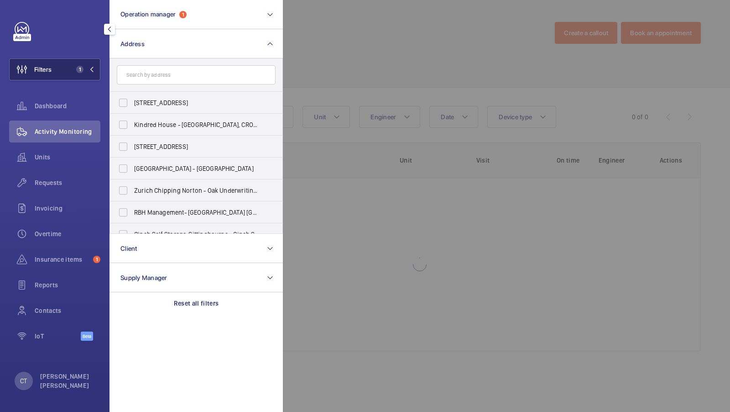
click at [79, 75] on button "Filters 1" at bounding box center [54, 69] width 91 height 22
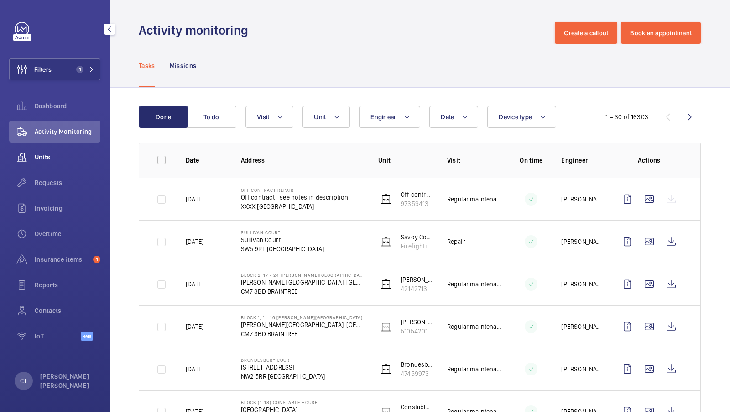
click at [41, 157] on span "Units" at bounding box center [68, 156] width 66 height 9
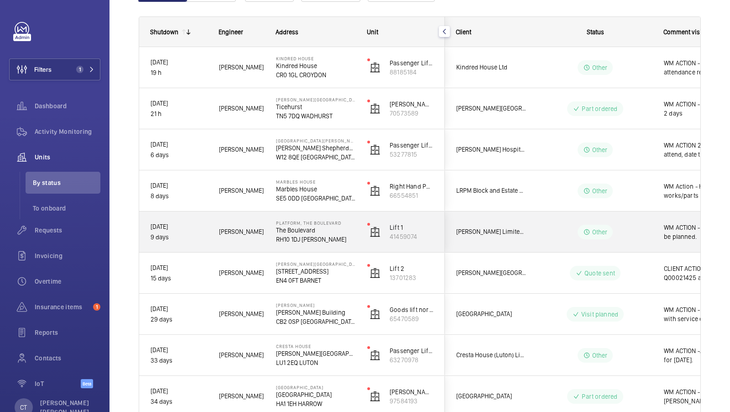
scroll to position [0, 164]
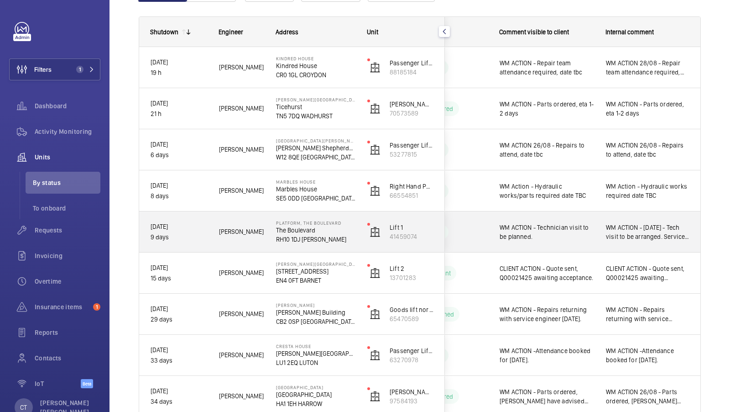
click at [652, 234] on span "WM ACTION - [DATE] - Tech visit to be arranged. Service engineer to return with…" at bounding box center [648, 232] width 84 height 18
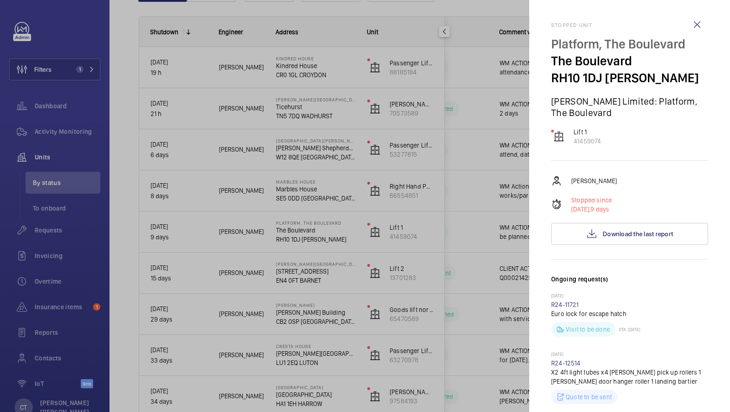
click at [477, 253] on div at bounding box center [365, 206] width 730 height 412
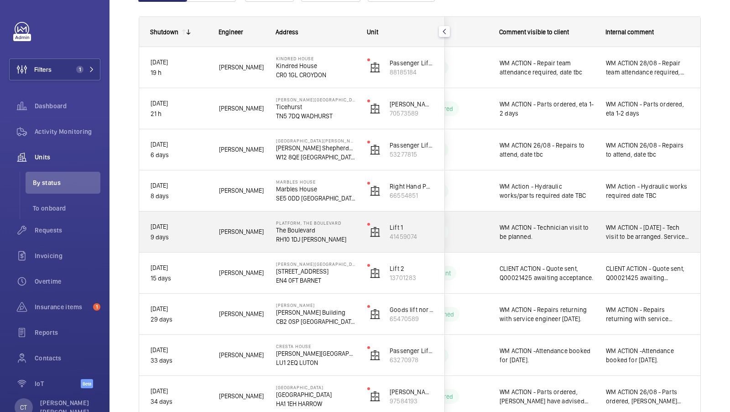
click at [653, 241] on div "WM ACTION - [DATE] - Tech visit to be arranged. Service engineer to return with…" at bounding box center [648, 231] width 84 height 21
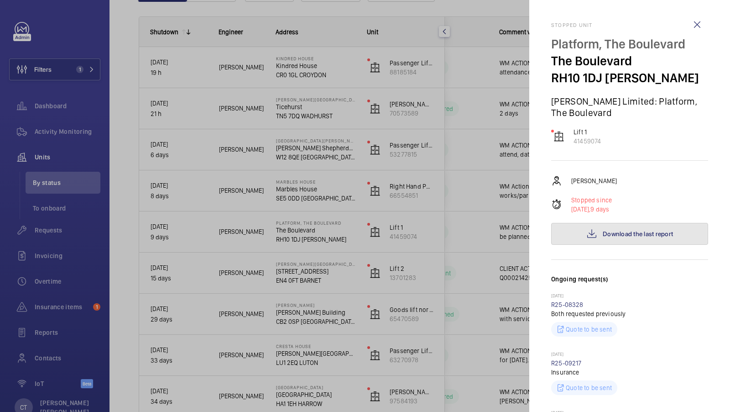
click at [608, 230] on span "Download the last report" at bounding box center [638, 233] width 70 height 7
click at [62, 133] on div at bounding box center [365, 206] width 730 height 412
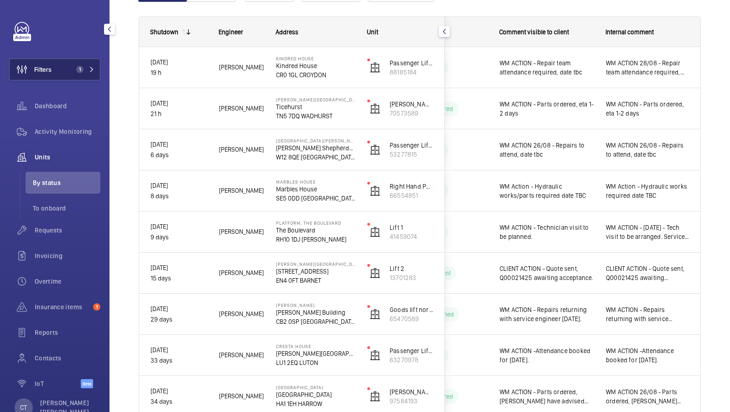
click at [78, 62] on button "Filters 1" at bounding box center [54, 69] width 91 height 22
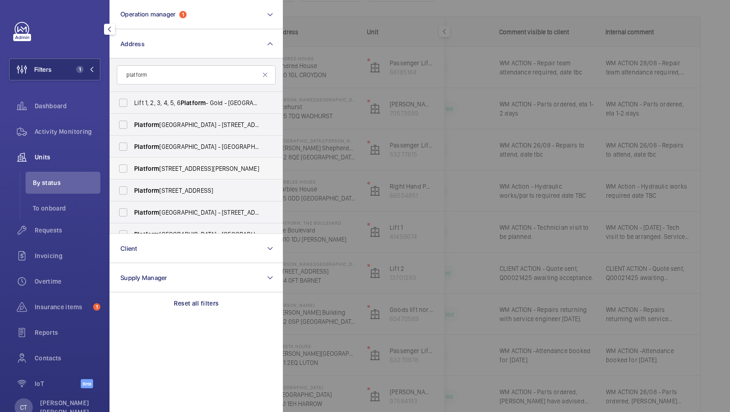
type input "platform"
click at [189, 168] on span "Platform , The Boulevard - The Boulevard, CRAWLEY RH10 1DJ" at bounding box center [197, 168] width 126 height 9
click at [132, 168] on input "Platform , The Boulevard - The Boulevard, CRAWLEY RH10 1DJ" at bounding box center [123, 168] width 18 height 18
checkbox input "true"
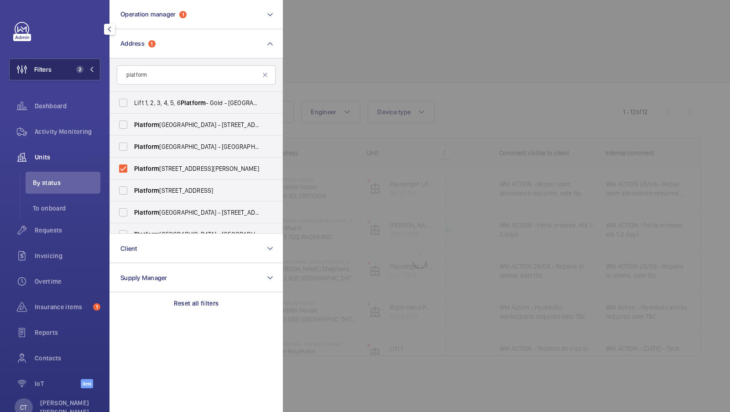
click at [83, 62] on button "Filters 2" at bounding box center [54, 69] width 91 height 22
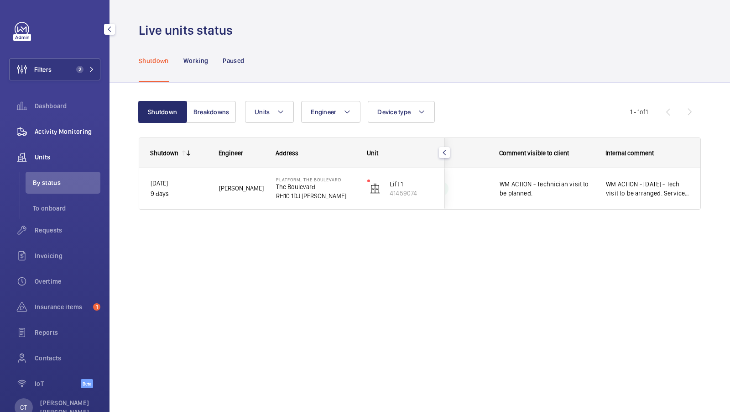
click at [78, 131] on span "Activity Monitoring" at bounding box center [68, 131] width 66 height 9
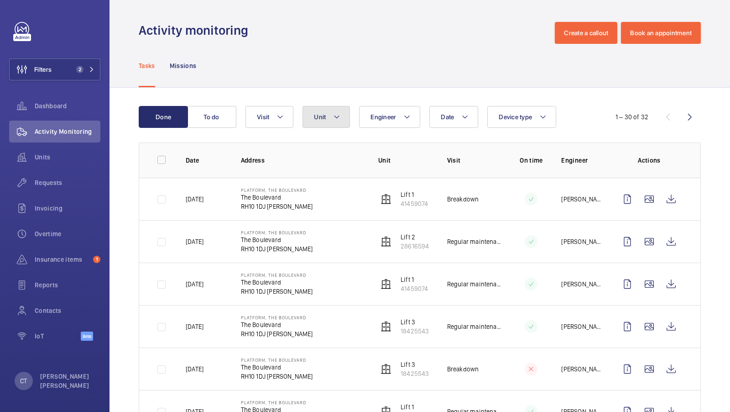
click at [333, 120] on mat-icon at bounding box center [336, 116] width 7 height 11
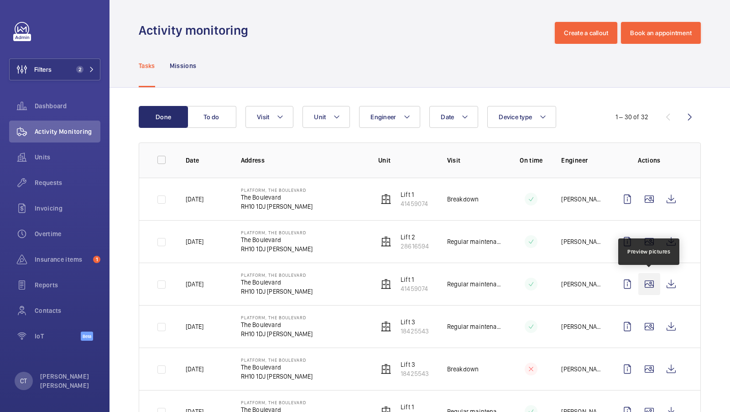
click at [651, 287] on wm-front-icon-button at bounding box center [650, 284] width 22 height 22
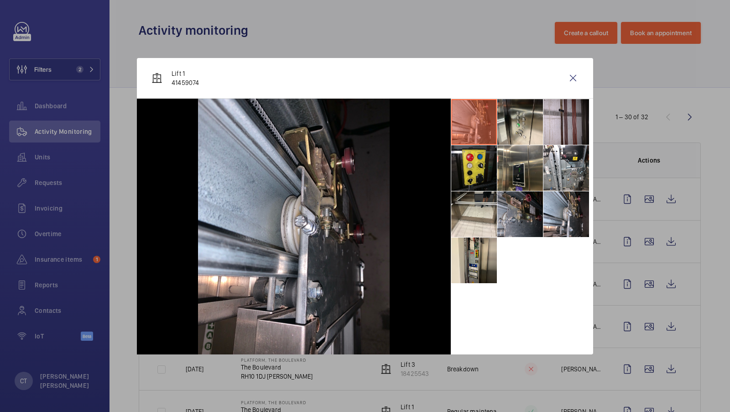
click at [521, 224] on li at bounding box center [521, 214] width 46 height 46
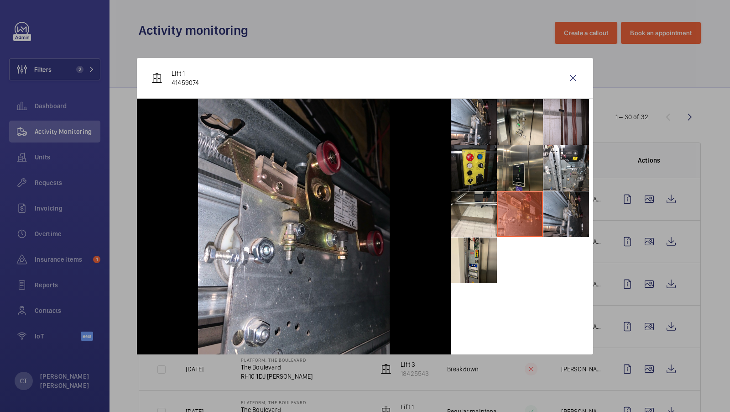
click at [573, 215] on li at bounding box center [567, 214] width 46 height 46
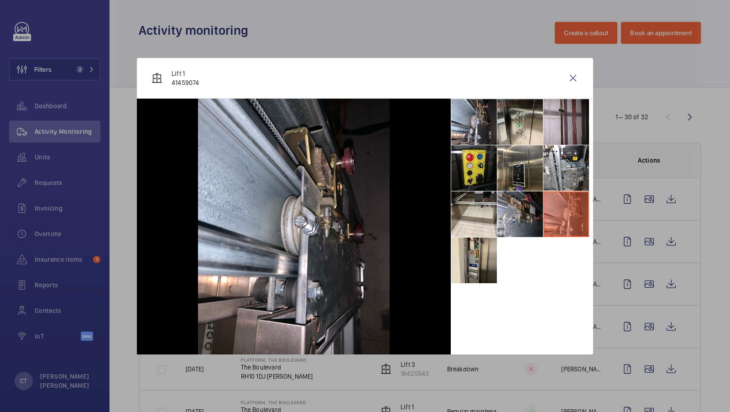
click at [501, 254] on ul at bounding box center [522, 191] width 142 height 185
click at [490, 254] on li at bounding box center [474, 260] width 46 height 46
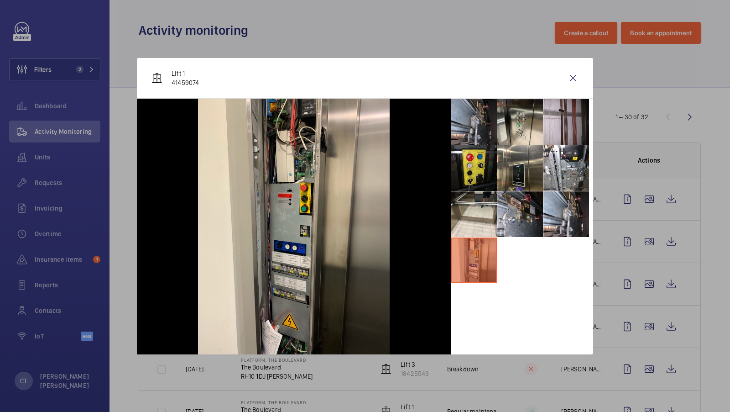
click at [469, 126] on li at bounding box center [474, 122] width 46 height 46
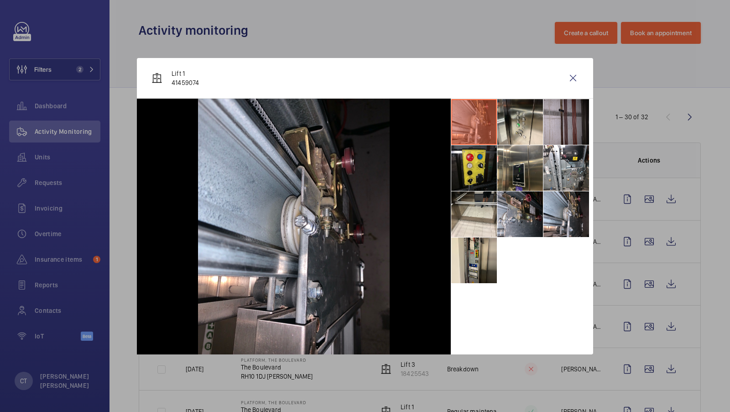
click at [569, 118] on li at bounding box center [567, 122] width 46 height 46
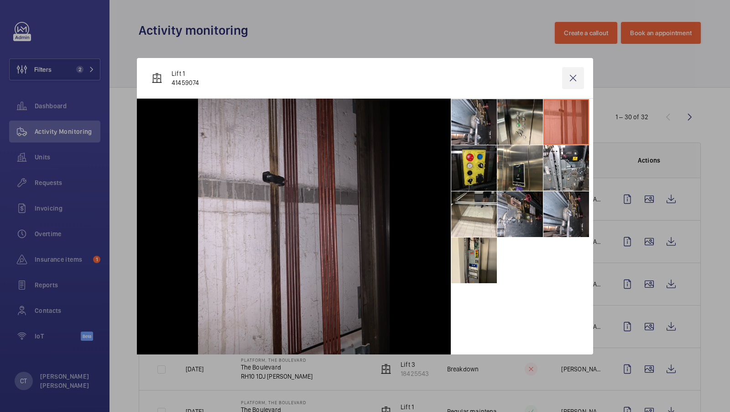
click at [572, 81] on wm-front-icon-button at bounding box center [573, 78] width 22 height 22
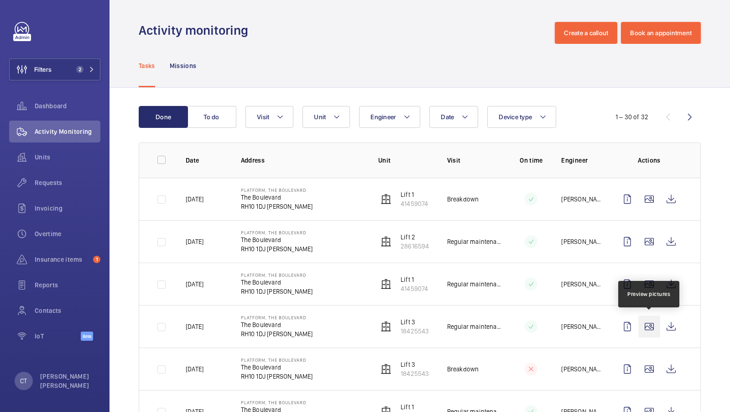
click at [654, 330] on wm-front-icon-button at bounding box center [650, 326] width 22 height 22
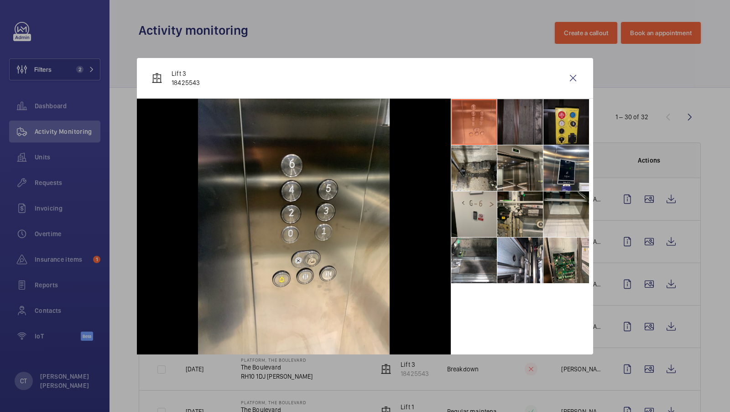
click at [505, 183] on li at bounding box center [521, 168] width 46 height 46
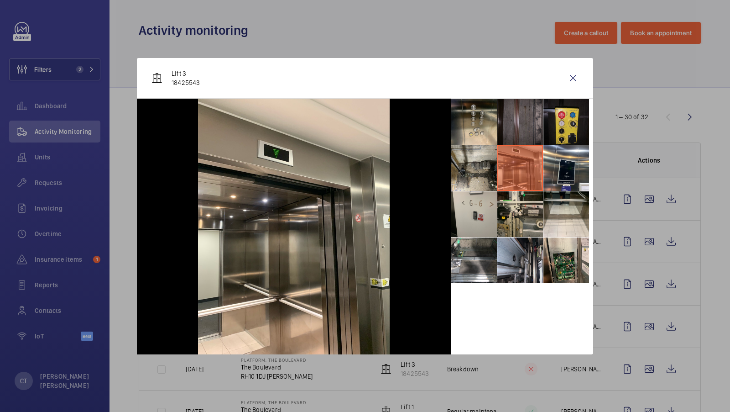
click at [506, 255] on li at bounding box center [521, 260] width 46 height 46
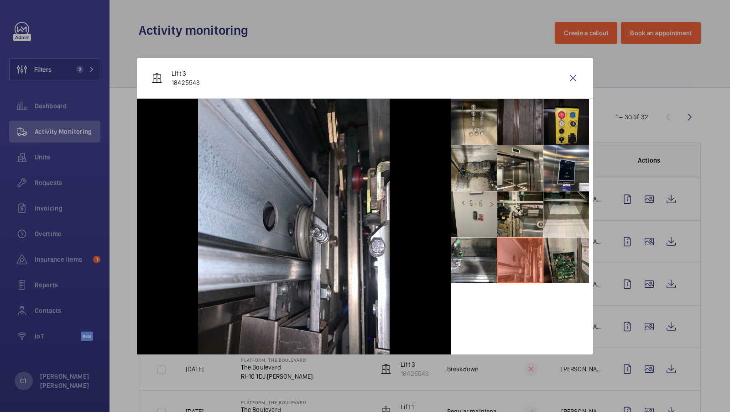
click at [555, 257] on li at bounding box center [567, 260] width 46 height 46
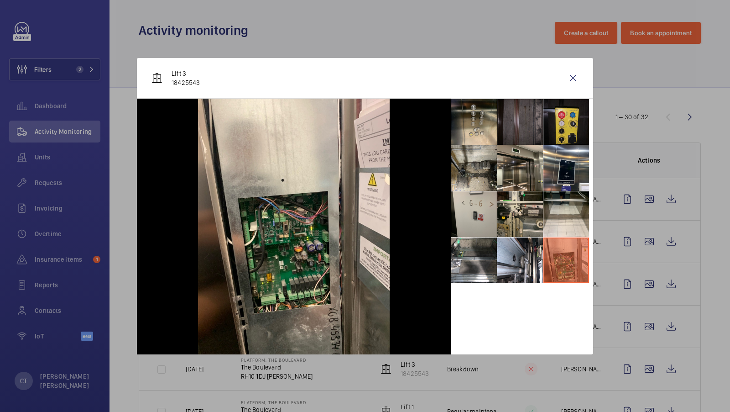
click at [526, 126] on li at bounding box center [521, 122] width 46 height 46
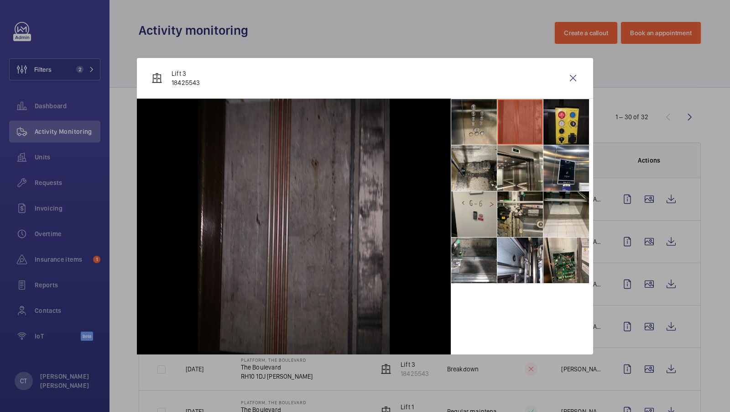
click at [471, 121] on li at bounding box center [474, 122] width 46 height 46
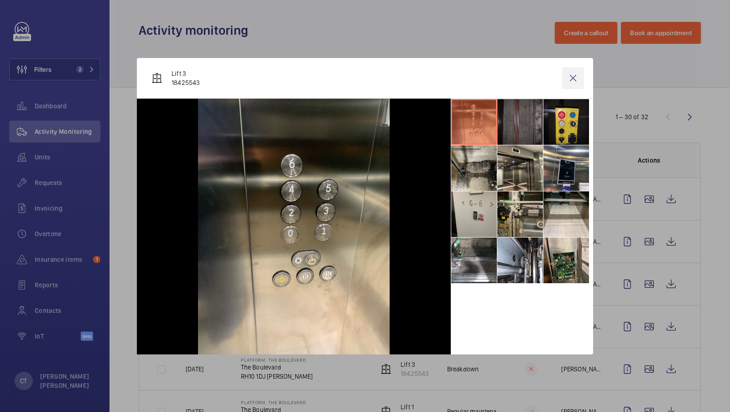
click at [571, 78] on wm-front-icon-button at bounding box center [573, 78] width 22 height 22
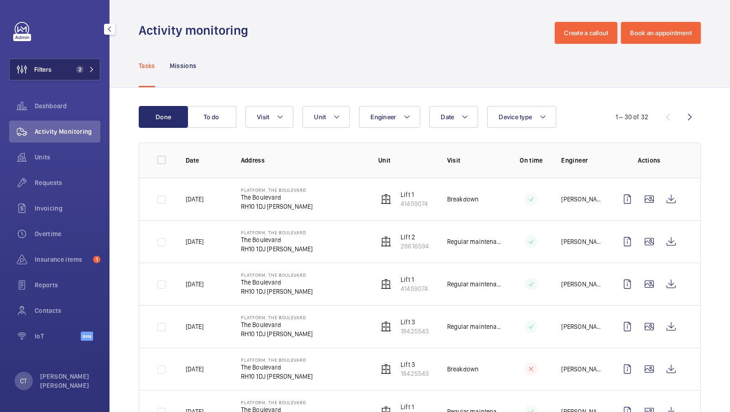
click at [80, 71] on span "2" at bounding box center [79, 69] width 7 height 7
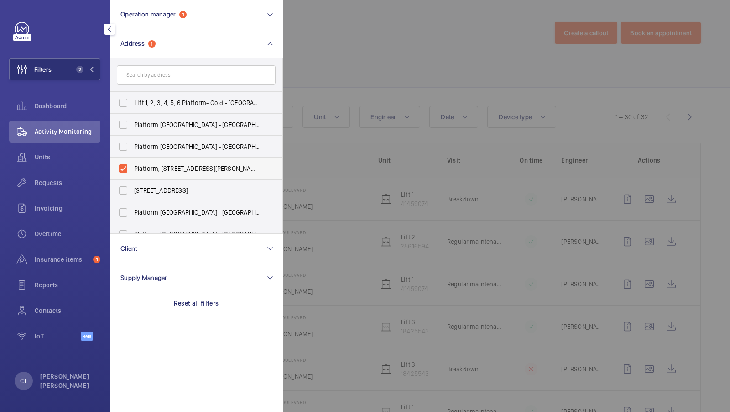
click at [176, 167] on span "Platform, The Boulevard - The Boulevard, CRAWLEY RH10 1DJ" at bounding box center [197, 168] width 126 height 9
click at [132, 167] on input "Platform, The Boulevard - The Boulevard, CRAWLEY RH10 1DJ" at bounding box center [123, 168] width 18 height 18
checkbox input "false"
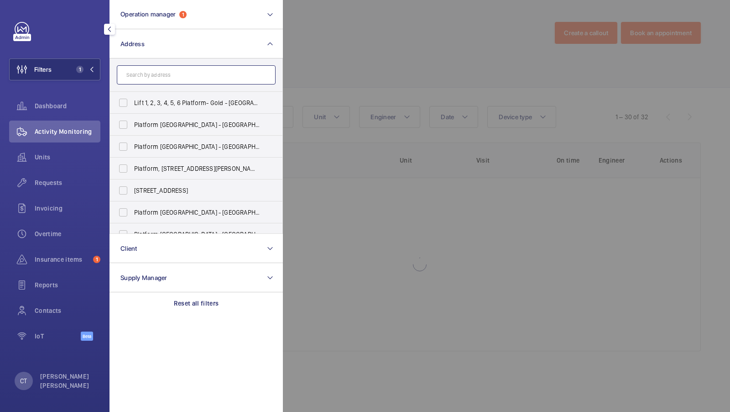
click at [136, 71] on input "text" at bounding box center [196, 74] width 159 height 19
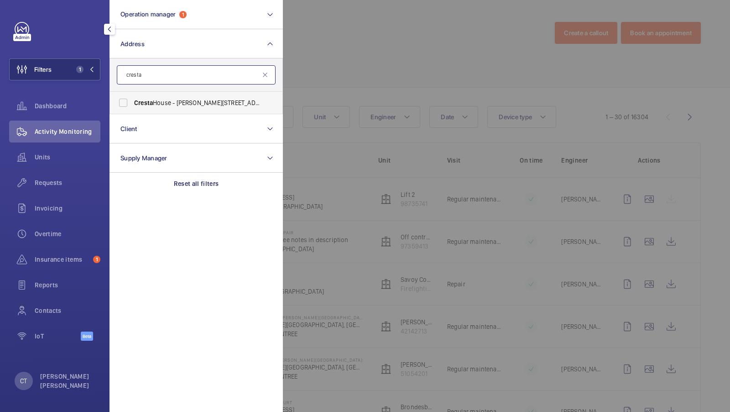
type input "cresta"
click at [141, 107] on label "Cresta House - Alma Street, LUTON LU1 2EQ" at bounding box center [189, 103] width 159 height 22
click at [132, 107] on input "Cresta House - Alma Street, LUTON LU1 2EQ" at bounding box center [123, 103] width 18 height 18
checkbox input "true"
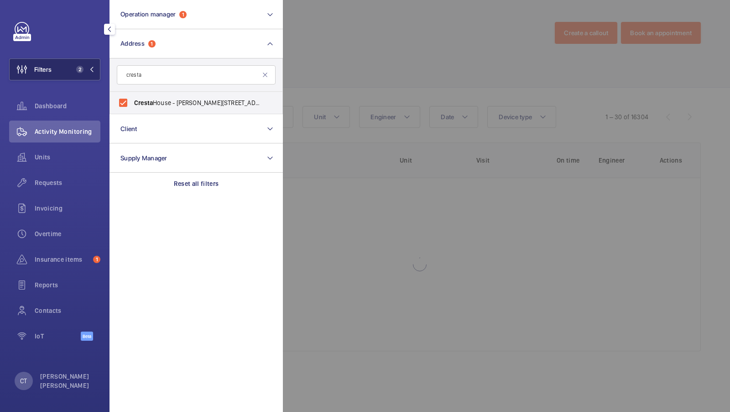
click at [73, 68] on span "2" at bounding box center [78, 69] width 11 height 7
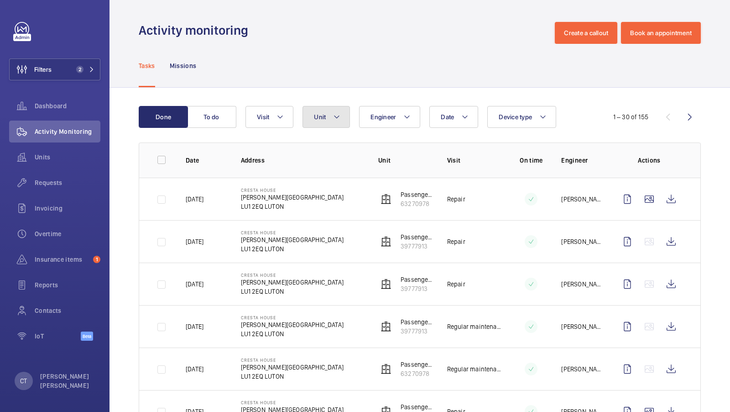
click at [339, 115] on mat-icon at bounding box center [336, 116] width 7 height 11
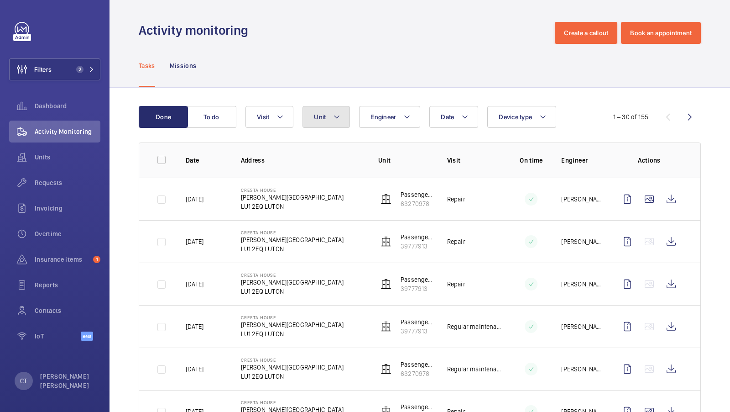
click at [337, 117] on mat-icon at bounding box center [336, 116] width 7 height 11
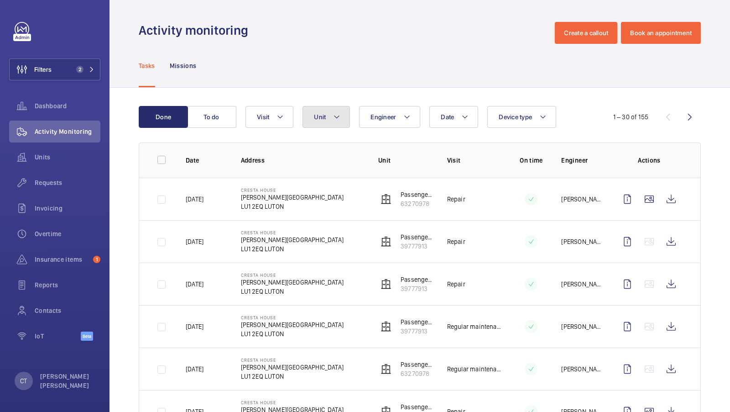
click at [337, 118] on mat-icon at bounding box center [336, 116] width 7 height 11
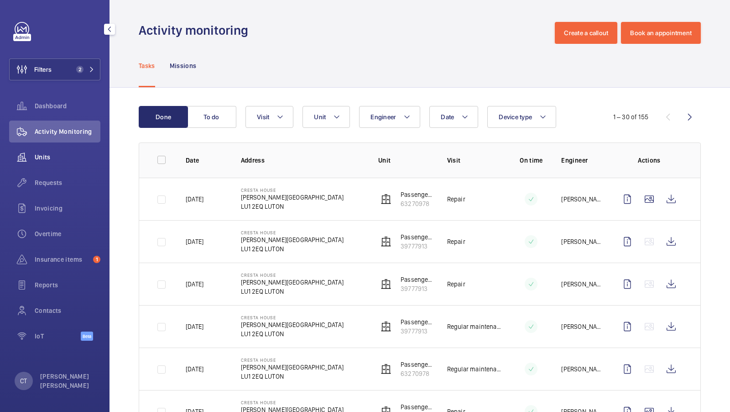
click at [38, 162] on div "Units" at bounding box center [54, 157] width 91 height 22
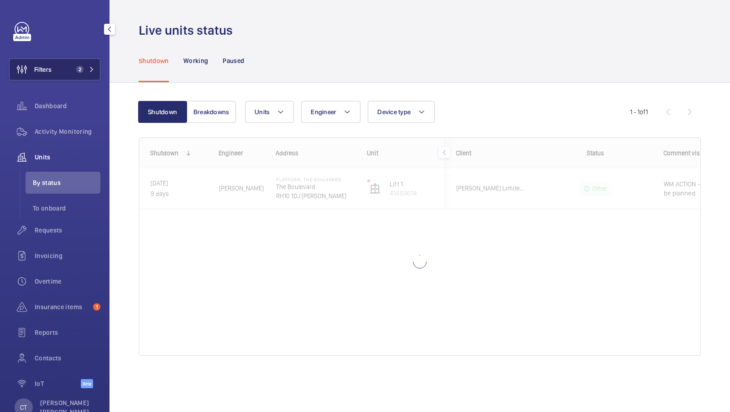
click at [73, 74] on button "Filters 2" at bounding box center [54, 69] width 91 height 22
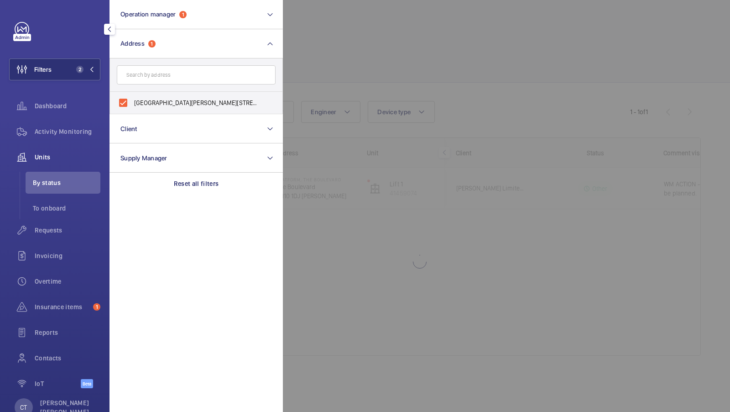
click at [332, 64] on div at bounding box center [648, 206] width 730 height 412
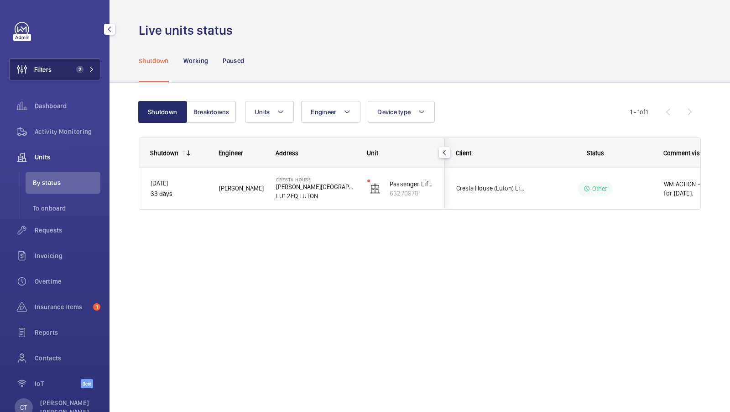
click at [73, 74] on button "Filters 2" at bounding box center [54, 69] width 91 height 22
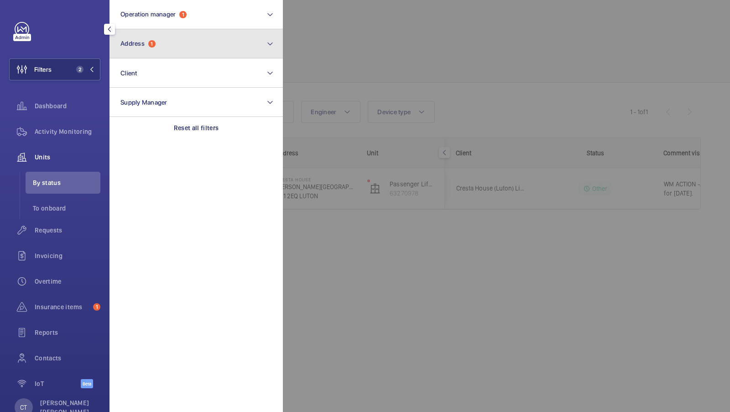
click at [178, 57] on button "Address 1" at bounding box center [196, 43] width 173 height 29
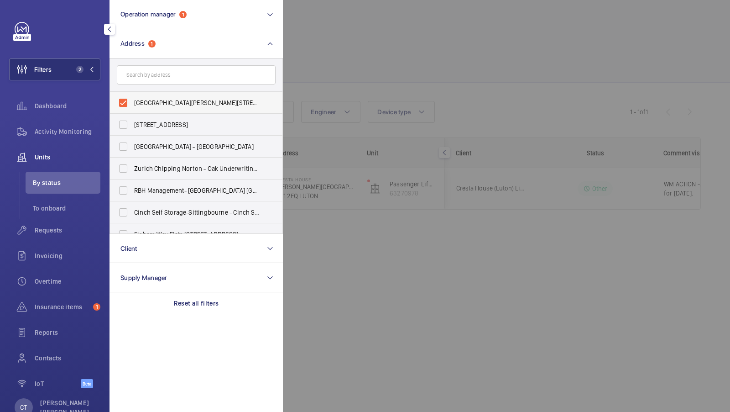
click at [156, 106] on span "Cresta House - Alma Street, LUTON LU1 2EQ" at bounding box center [197, 102] width 126 height 9
click at [132, 106] on input "Cresta House - Alma Street, LUTON LU1 2EQ" at bounding box center [123, 103] width 18 height 18
checkbox input "false"
click at [84, 72] on span "1" at bounding box center [84, 69] width 22 height 7
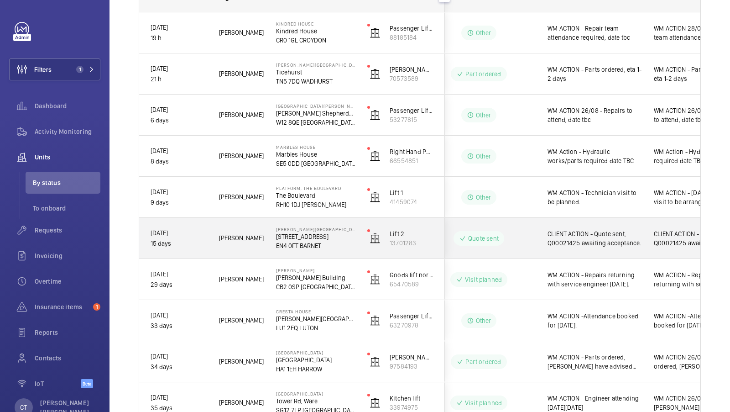
scroll to position [0, 164]
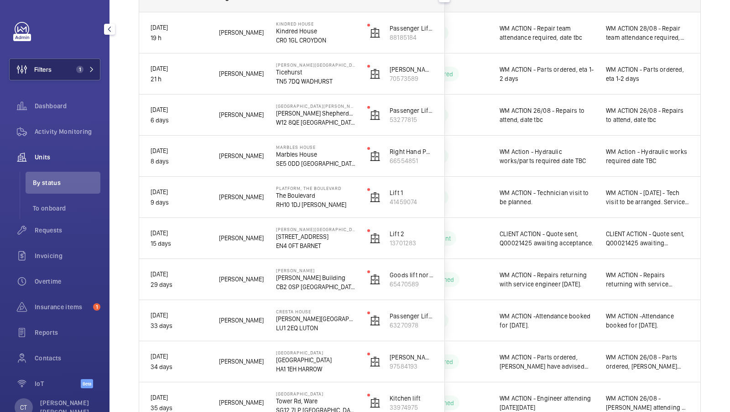
click at [70, 74] on button "Filters 1" at bounding box center [54, 69] width 91 height 22
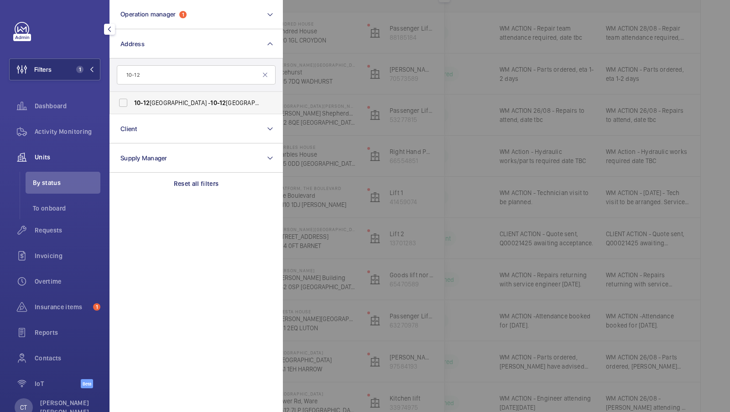
type input "10-12"
click at [159, 97] on label "10-12 Alie Street - 10-12 Alie St, LONDON E1 8DE" at bounding box center [189, 103] width 159 height 22
click at [132, 97] on input "10-12 Alie Street - 10-12 Alie St, LONDON E1 8DE" at bounding box center [123, 103] width 18 height 18
checkbox input "true"
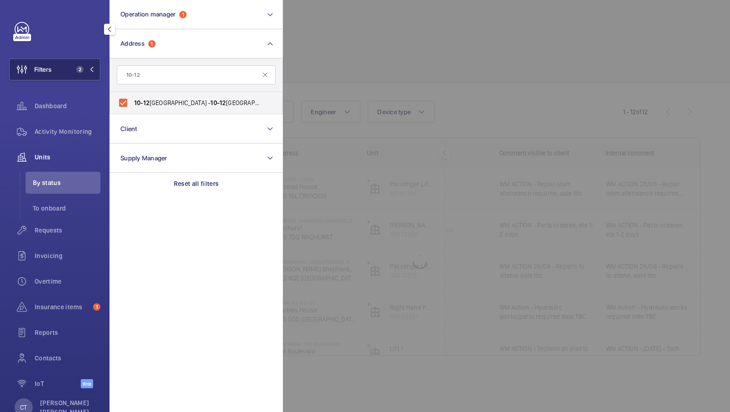
click at [81, 69] on span "2" at bounding box center [79, 69] width 7 height 7
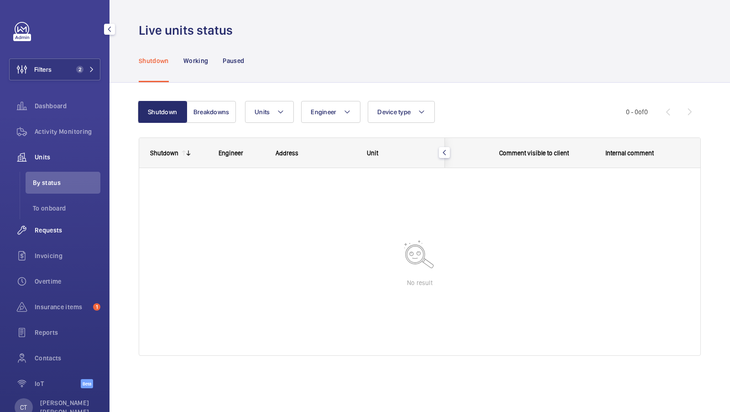
click at [54, 230] on span "Requests" at bounding box center [68, 229] width 66 height 9
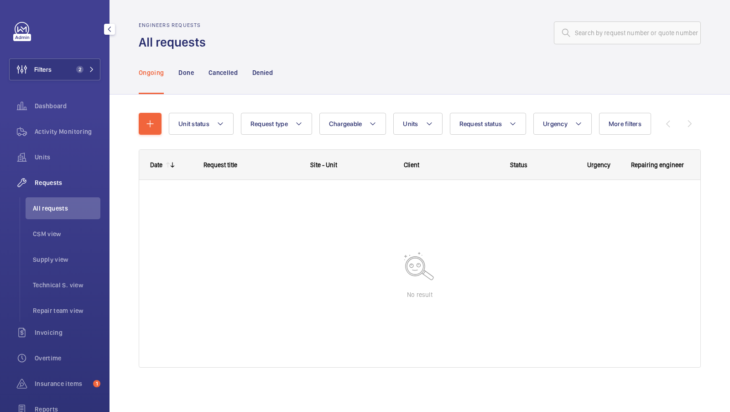
click at [83, 80] on div "Filters 2 Dashboard Activity Monitoring Units Requests All requests CSM view Su…" at bounding box center [54, 248] width 91 height 453
click at [83, 75] on button "Filters 2" at bounding box center [54, 69] width 91 height 22
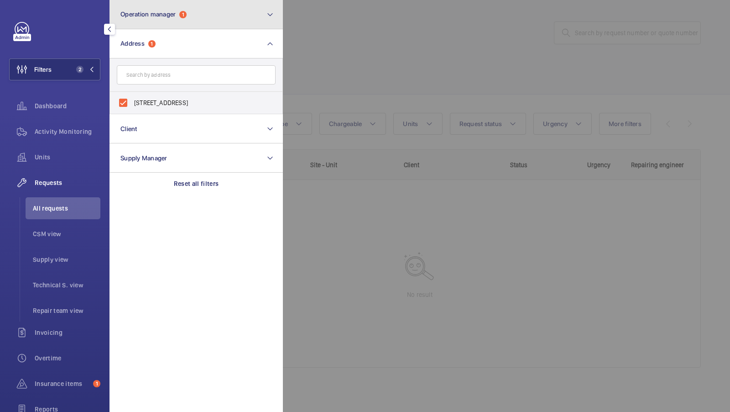
click at [185, 23] on button "Operation manager 1" at bounding box center [196, 14] width 173 height 29
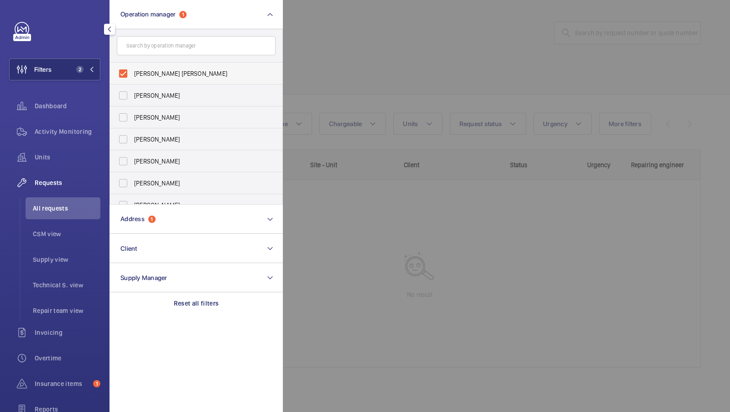
click at [149, 77] on span "[PERSON_NAME] [PERSON_NAME]" at bounding box center [197, 73] width 126 height 9
click at [132, 77] on input "[PERSON_NAME] [PERSON_NAME]" at bounding box center [123, 73] width 18 height 18
checkbox input "false"
click at [84, 70] on span "1" at bounding box center [84, 69] width 22 height 7
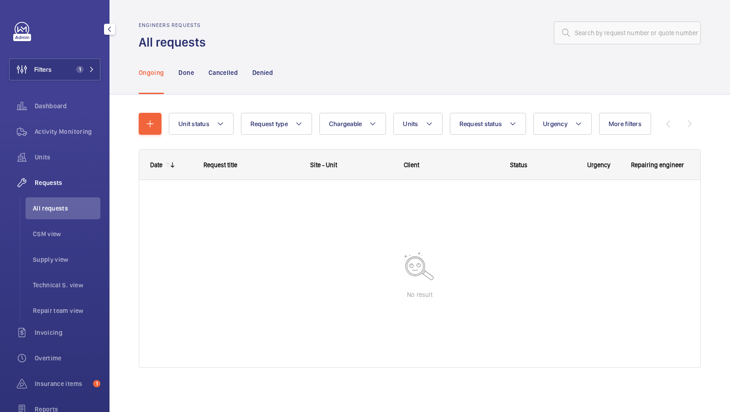
click at [69, 144] on div "Activity Monitoring" at bounding box center [54, 133] width 91 height 26
click at [76, 130] on span "Activity Monitoring" at bounding box center [68, 131] width 66 height 9
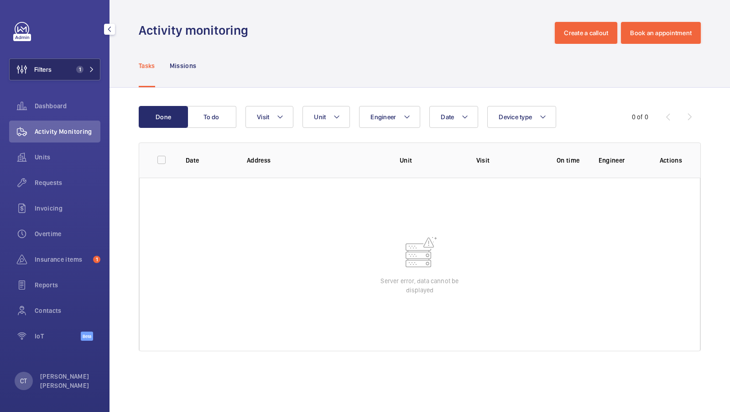
click at [80, 66] on span "1" at bounding box center [79, 69] width 7 height 7
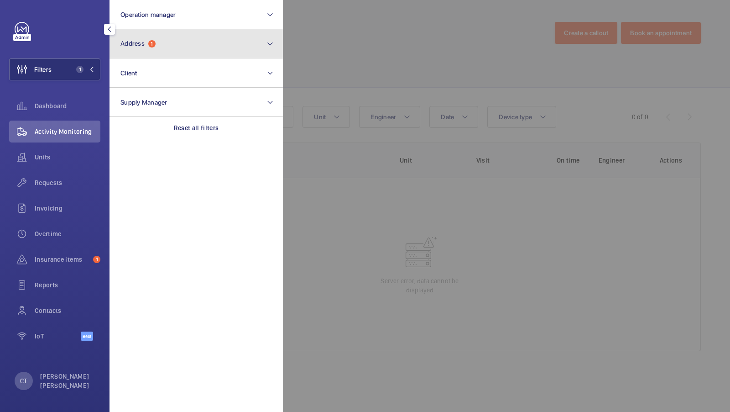
click at [165, 37] on button "Address 1" at bounding box center [196, 43] width 173 height 29
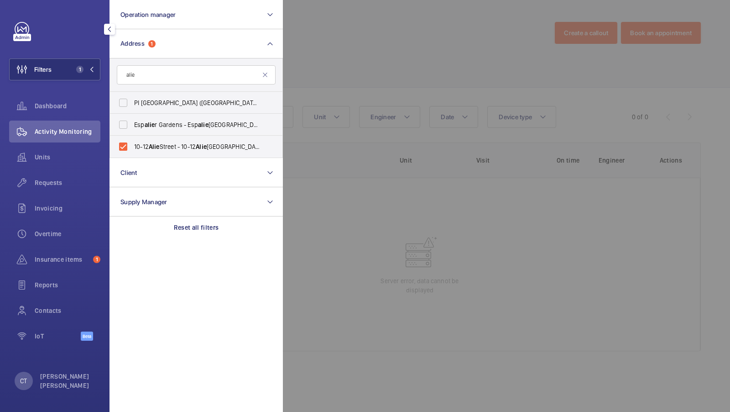
click at [156, 79] on input "alie" at bounding box center [196, 74] width 159 height 19
type input "alie"
click at [84, 60] on button "Filters 1" at bounding box center [54, 69] width 91 height 22
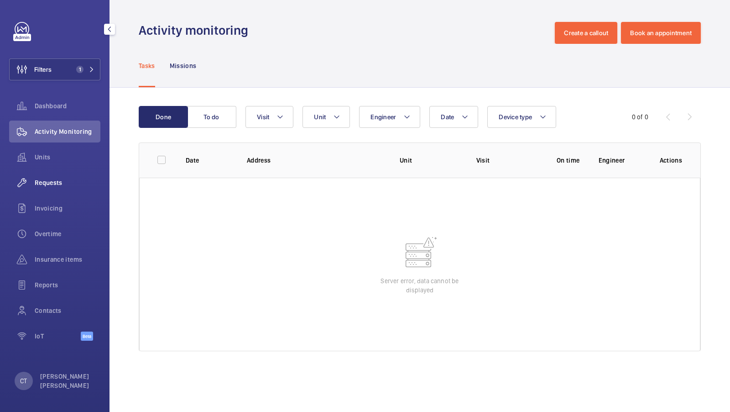
click at [44, 189] on div "Requests" at bounding box center [54, 183] width 91 height 22
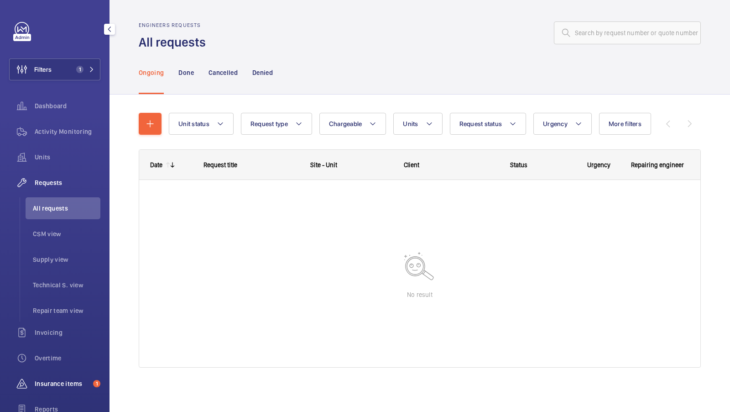
click at [50, 381] on span "Insurance items" at bounding box center [62, 383] width 55 height 9
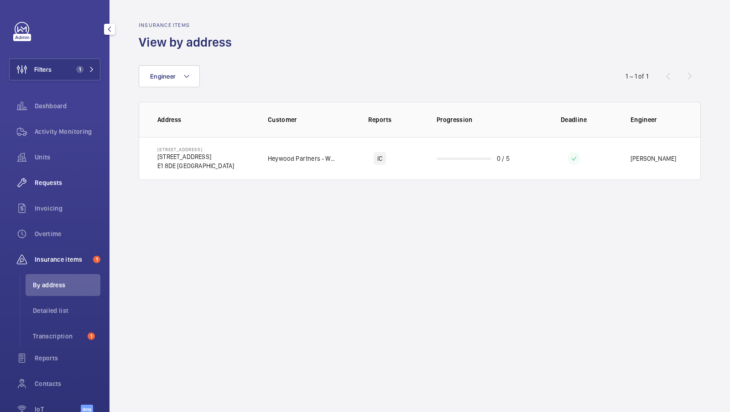
click at [54, 187] on span "Requests" at bounding box center [68, 182] width 66 height 9
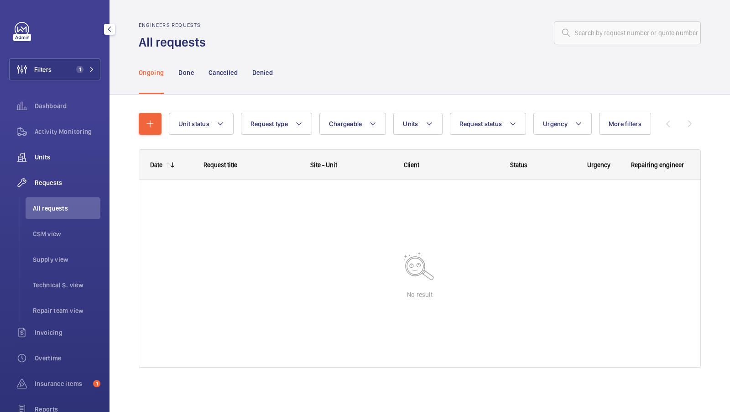
click at [51, 148] on div "Units" at bounding box center [54, 157] width 91 height 22
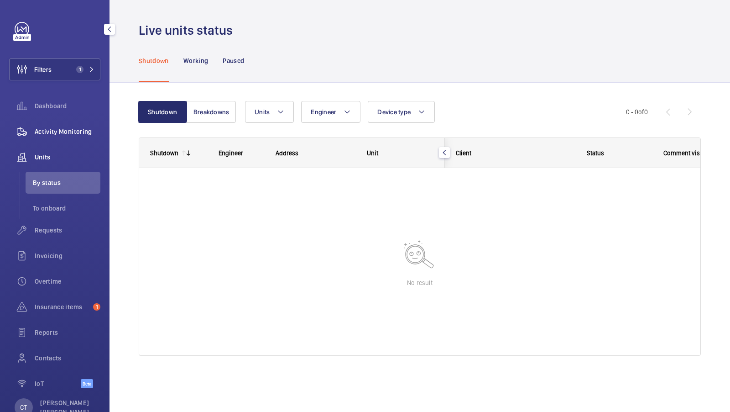
click at [64, 131] on span "Activity Monitoring" at bounding box center [68, 131] width 66 height 9
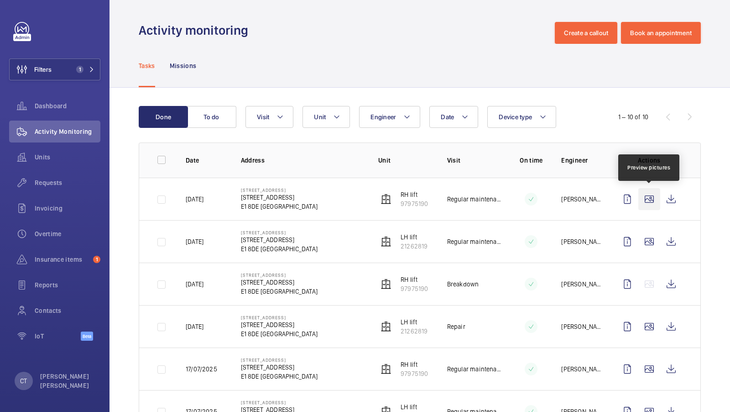
click at [649, 195] on wm-front-icon-button at bounding box center [650, 199] width 22 height 22
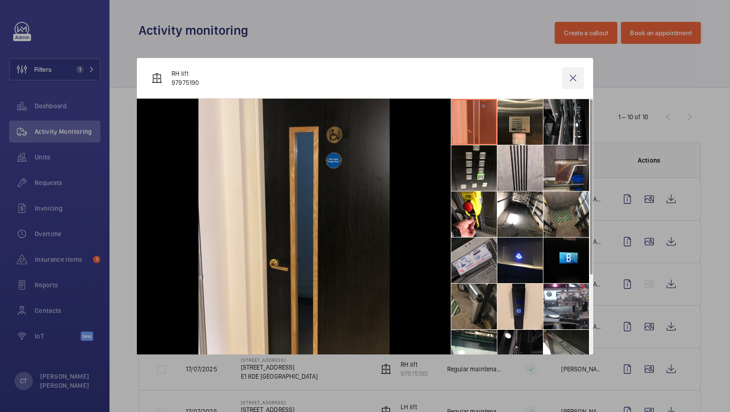
click at [576, 73] on wm-front-icon-button at bounding box center [573, 78] width 22 height 22
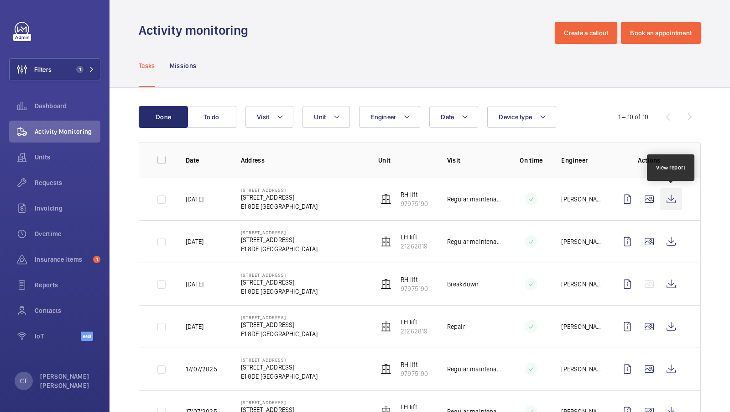
click at [675, 199] on wm-front-icon-button at bounding box center [671, 199] width 22 height 22
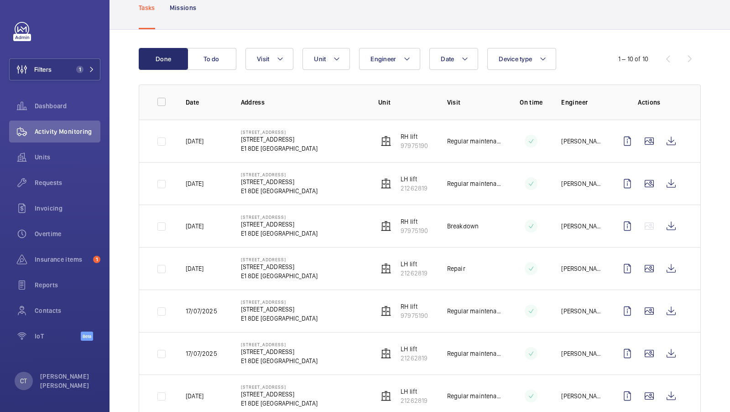
scroll to position [57, 0]
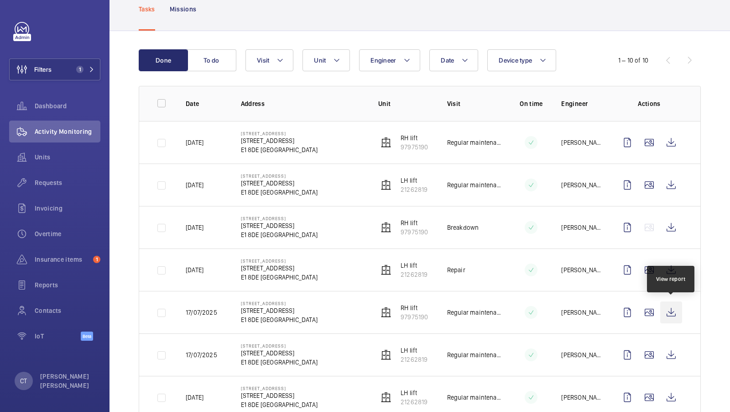
click at [671, 311] on wm-front-icon-button at bounding box center [671, 312] width 22 height 22
click at [57, 177] on div "Requests" at bounding box center [54, 183] width 91 height 22
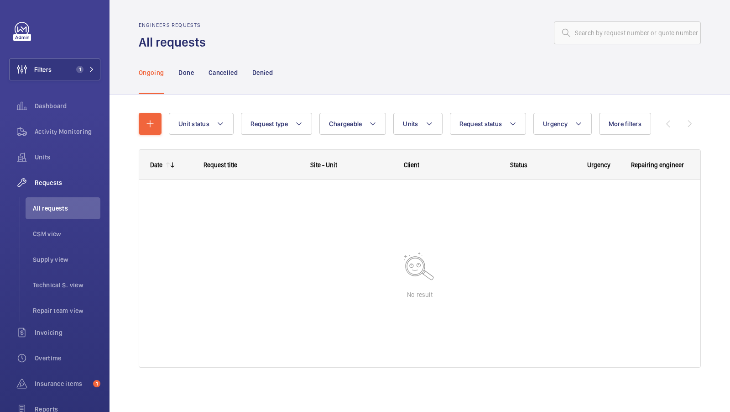
click at [333, 100] on div "Unit status Request type Chargeable Units Request status Urgency More filters R…" at bounding box center [420, 243] width 562 height 291
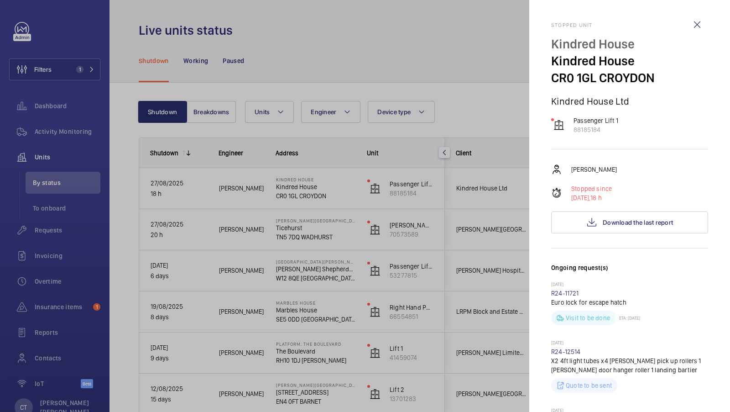
click at [462, 218] on div at bounding box center [365, 206] width 730 height 412
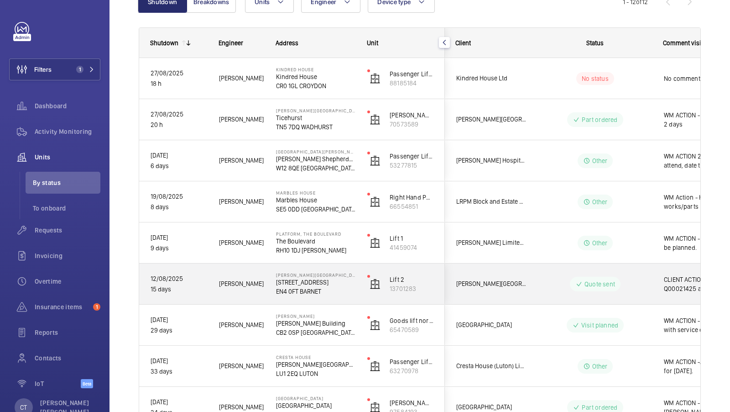
scroll to position [0, 164]
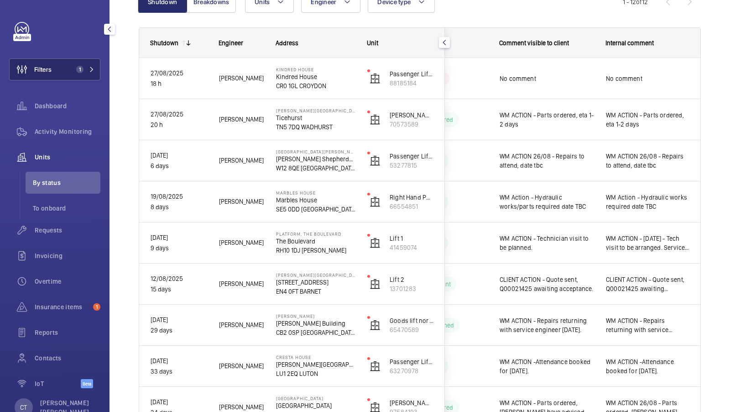
click at [79, 66] on span "1" at bounding box center [79, 69] width 7 height 7
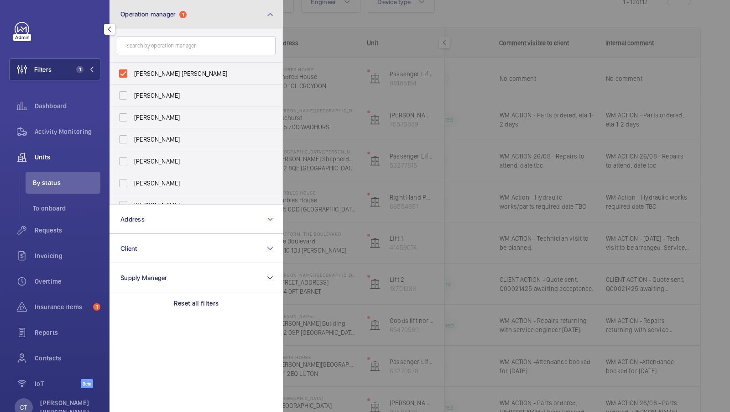
click at [185, 23] on button "Operation manager 1" at bounding box center [196, 14] width 173 height 29
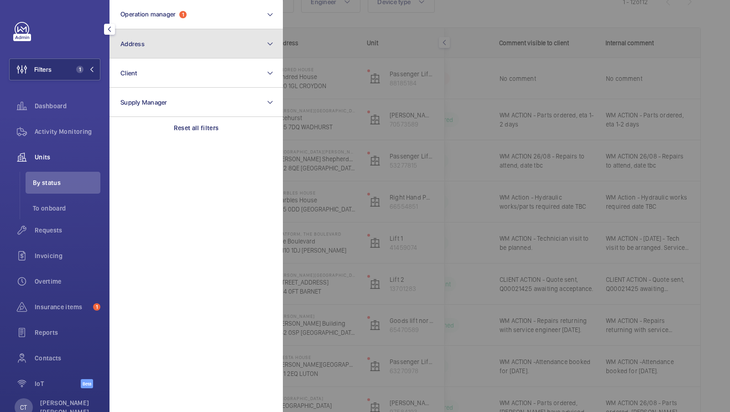
click at [167, 50] on button "Address" at bounding box center [196, 43] width 173 height 29
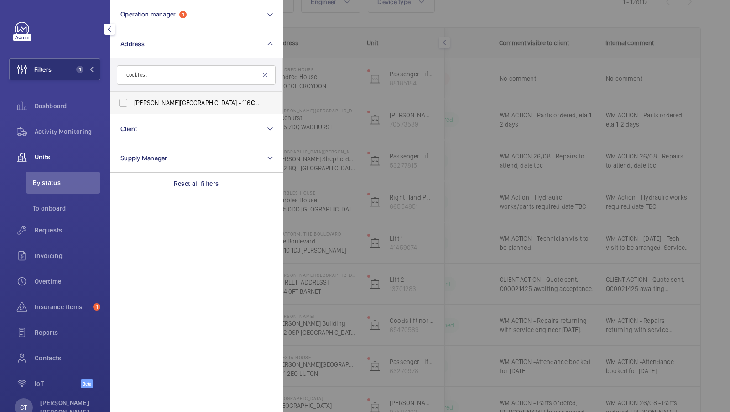
type input "cockfost"
click at [155, 102] on span "[PERSON_NAME] House - [STREET_ADDRESS]" at bounding box center [197, 102] width 126 height 9
click at [132, 102] on input "[PERSON_NAME] House - [STREET_ADDRESS]" at bounding box center [123, 103] width 18 height 18
checkbox input "true"
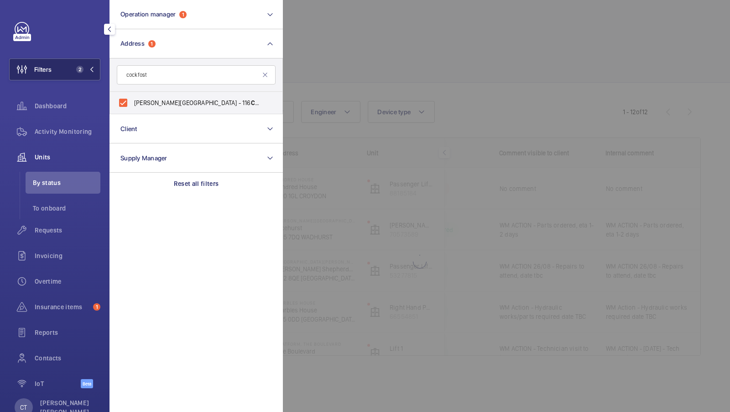
click at [80, 78] on button "Filters 2" at bounding box center [54, 69] width 91 height 22
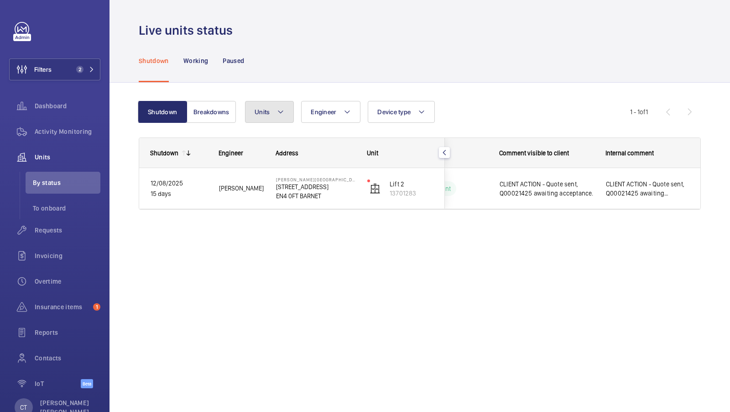
click at [285, 115] on button "Units" at bounding box center [269, 112] width 49 height 22
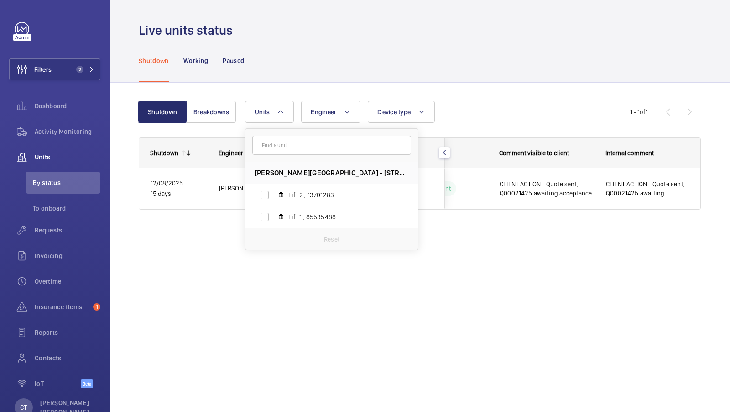
click at [337, 88] on div "Shutdown Breakdowns Units [PERSON_NAME][GEOGRAPHIC_DATA] - [STREET_ADDRESS] 0FT…" at bounding box center [420, 158] width 562 height 145
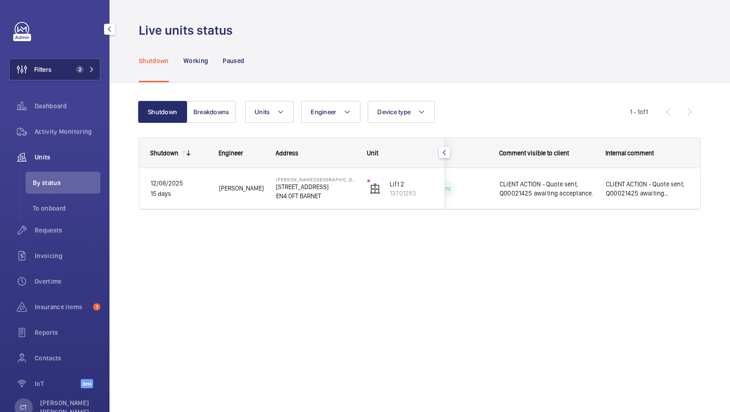
click at [82, 72] on span "2" at bounding box center [79, 69] width 7 height 7
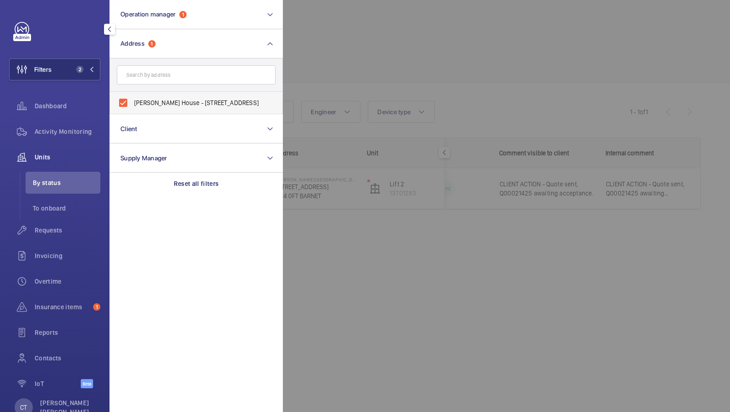
click at [174, 98] on span "[PERSON_NAME] House - [STREET_ADDRESS]" at bounding box center [197, 102] width 126 height 9
click at [132, 98] on input "[PERSON_NAME] House - [STREET_ADDRESS]" at bounding box center [123, 103] width 18 height 18
checkbox input "false"
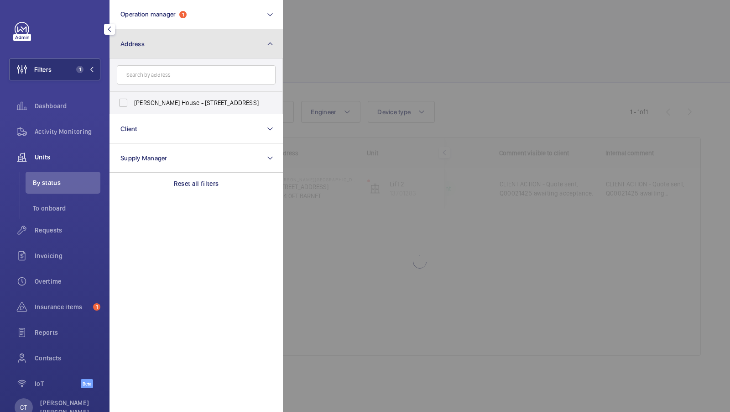
click at [188, 43] on button "Address" at bounding box center [196, 43] width 173 height 29
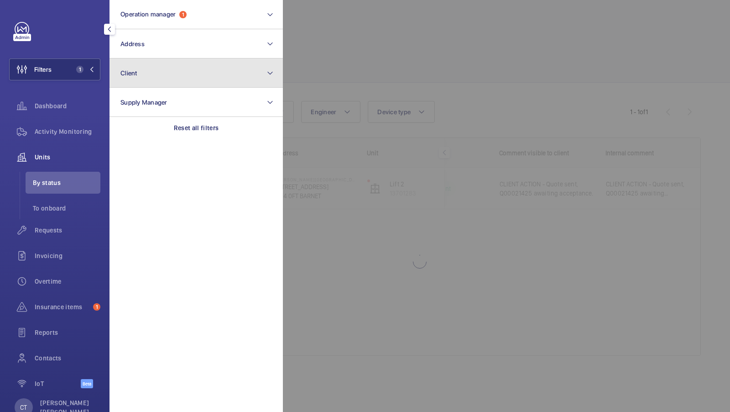
click at [155, 86] on button "Client" at bounding box center [196, 72] width 173 height 29
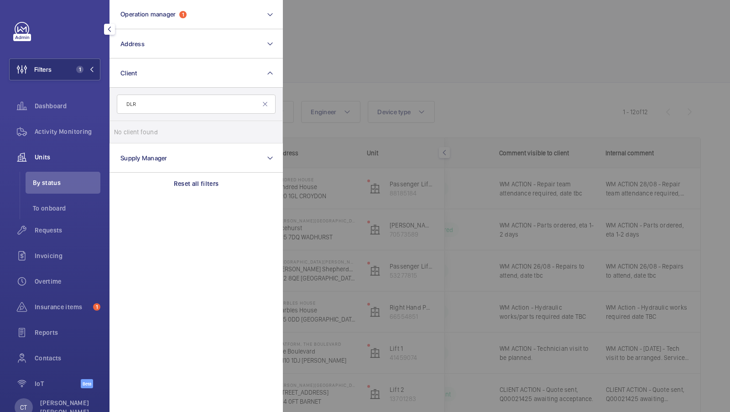
type input "DLR"
click at [150, 134] on li "No client found" at bounding box center [196, 132] width 173 height 22
click at [165, 105] on input "DLR" at bounding box center [196, 103] width 159 height 19
click at [146, 132] on span "DLR" at bounding box center [197, 131] width 126 height 9
click at [132, 132] on input "DLR" at bounding box center [123, 132] width 18 height 18
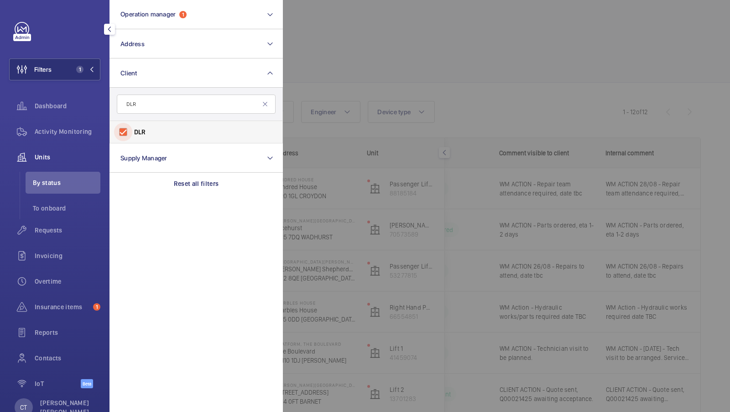
checkbox input "true"
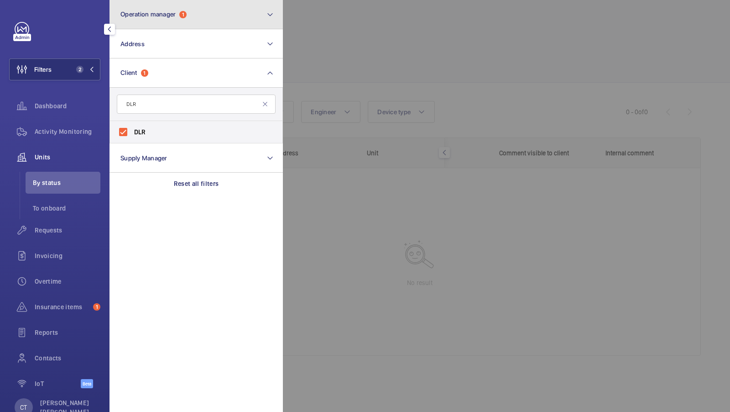
click at [208, 21] on button "Operation manager 1" at bounding box center [196, 14] width 173 height 29
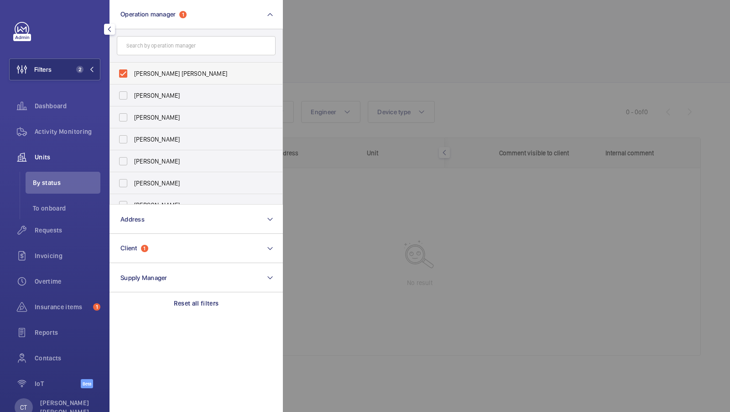
click at [159, 65] on label "[PERSON_NAME] [PERSON_NAME]" at bounding box center [189, 74] width 159 height 22
click at [132, 65] on input "[PERSON_NAME] [PERSON_NAME]" at bounding box center [123, 73] width 18 height 18
checkbox input "false"
click at [71, 61] on button "Filters 1" at bounding box center [54, 69] width 91 height 22
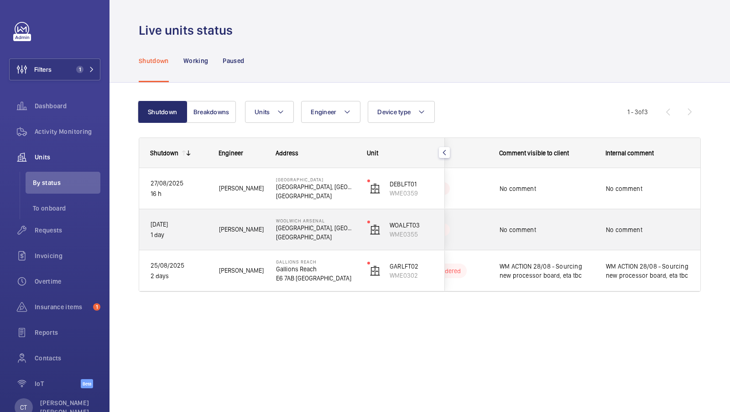
click at [626, 235] on div "No comment" at bounding box center [648, 229] width 84 height 21
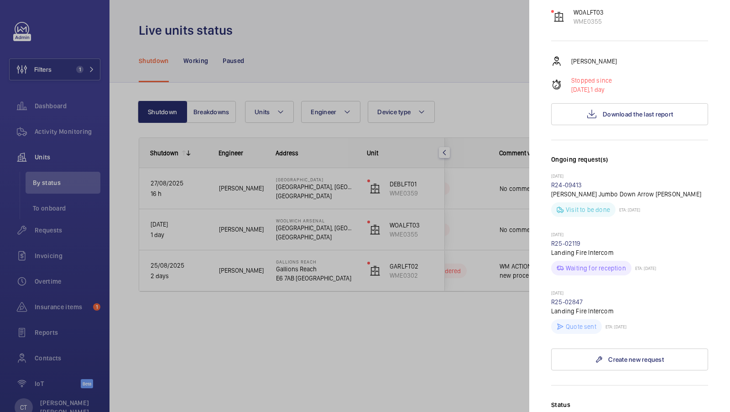
scroll to position [121, 0]
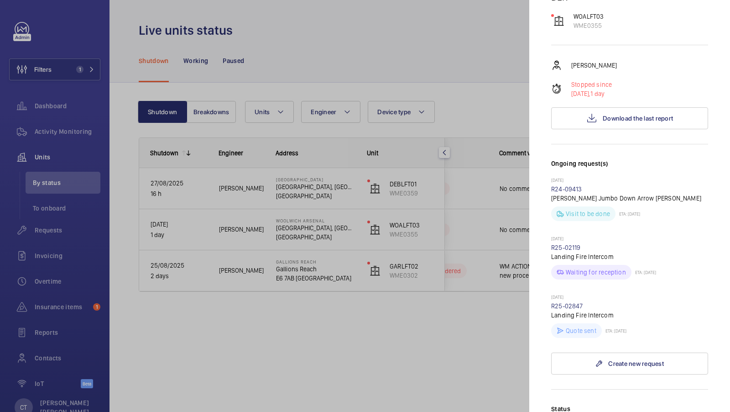
click at [484, 311] on div at bounding box center [365, 206] width 730 height 412
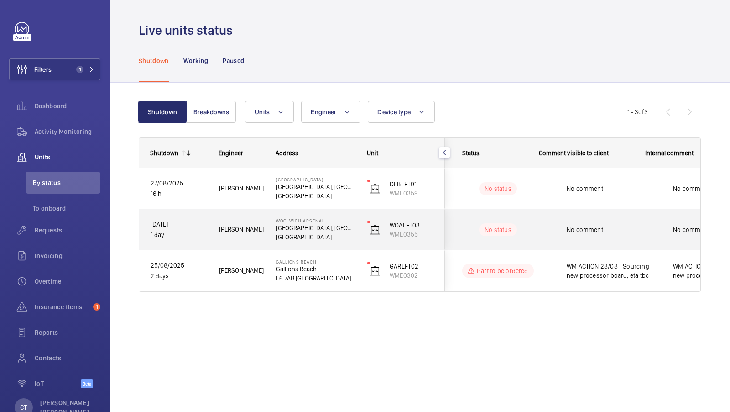
scroll to position [0, 44]
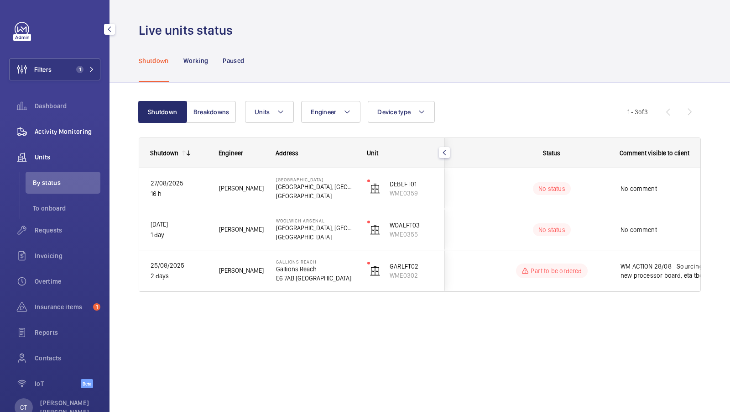
click at [60, 134] on span "Activity Monitoring" at bounding box center [68, 131] width 66 height 9
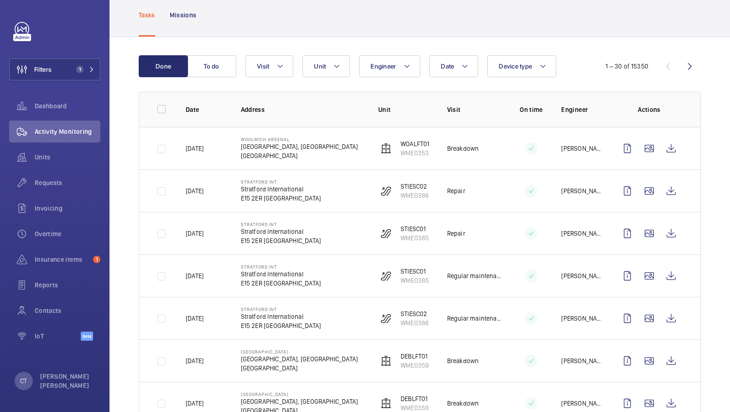
scroll to position [50, 0]
click at [671, 147] on wm-front-icon-button at bounding box center [671, 149] width 22 height 22
click at [45, 158] on span "Units" at bounding box center [68, 156] width 66 height 9
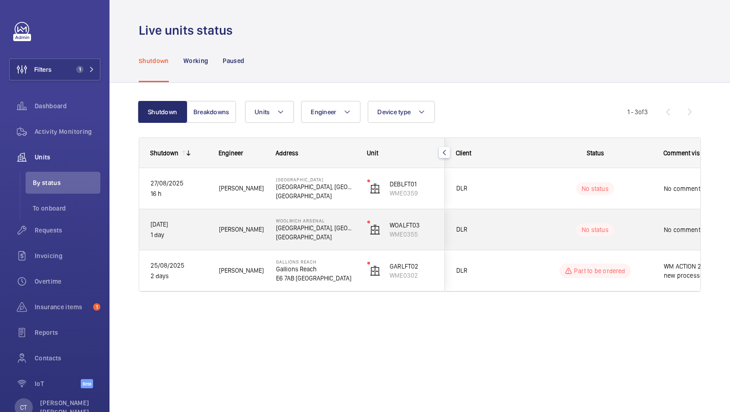
click at [668, 233] on span "No comment" at bounding box center [711, 229] width 94 height 9
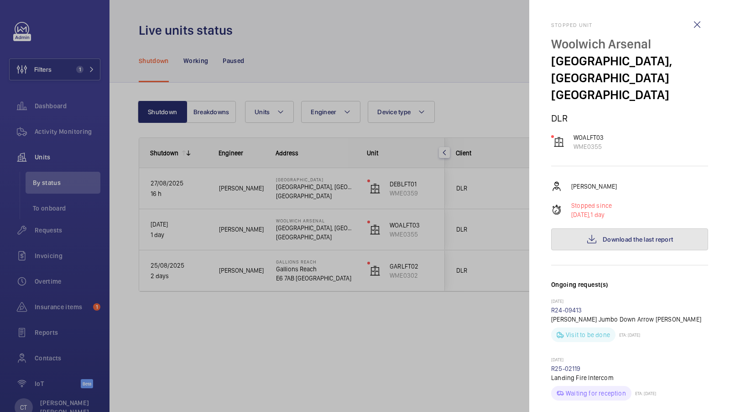
click at [635, 247] on button "Download the last report" at bounding box center [629, 239] width 157 height 22
click at [355, 239] on div at bounding box center [365, 206] width 730 height 412
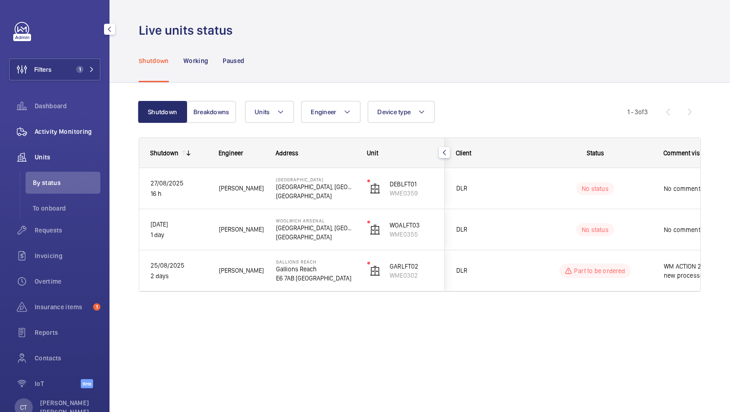
click at [75, 136] on div "Activity Monitoring" at bounding box center [54, 131] width 91 height 22
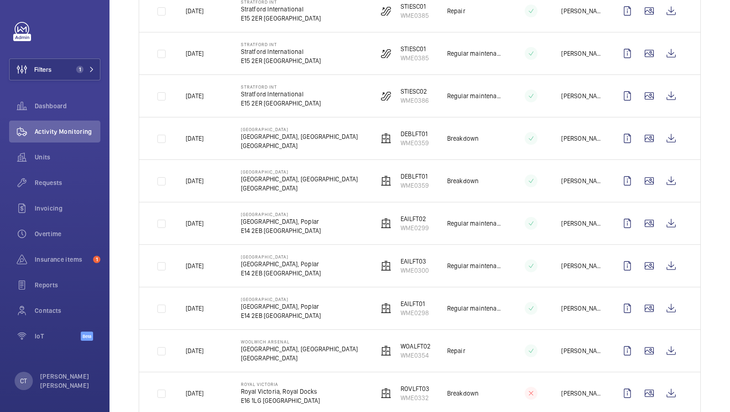
scroll to position [344, 0]
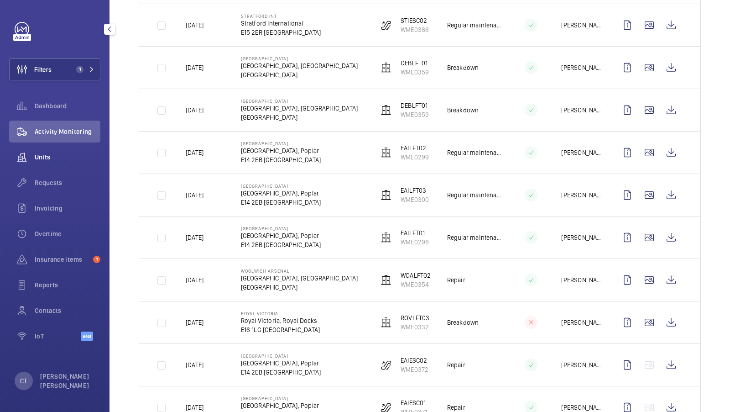
click at [34, 159] on wm-front-icon-button at bounding box center [22, 157] width 26 height 22
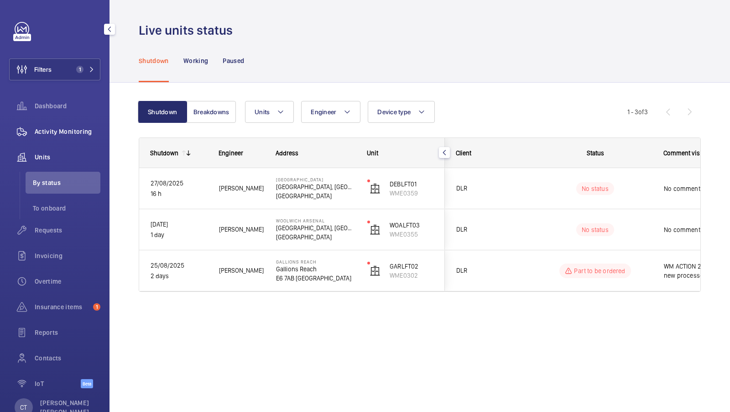
click at [67, 136] on div "Activity Monitoring" at bounding box center [54, 131] width 91 height 22
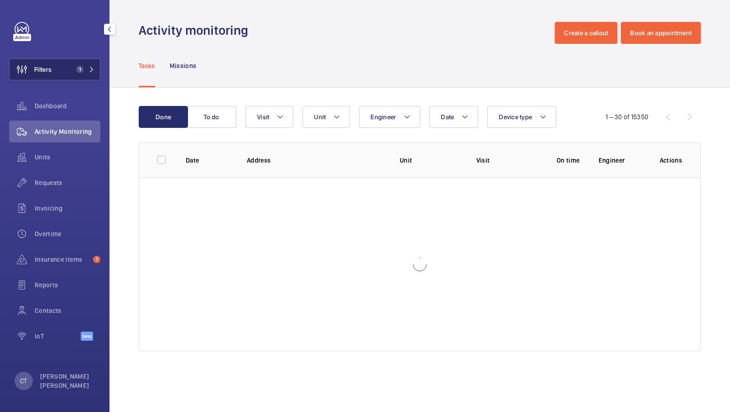
click at [89, 68] on span "1" at bounding box center [84, 69] width 22 height 7
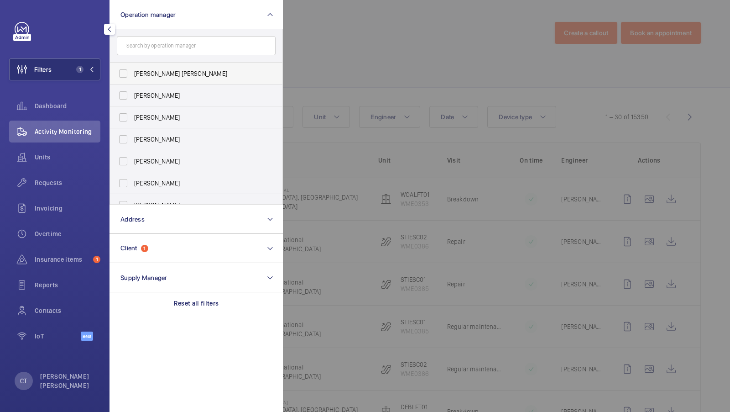
click at [178, 76] on span "[PERSON_NAME] [PERSON_NAME]" at bounding box center [197, 73] width 126 height 9
click at [132, 76] on input "[PERSON_NAME] [PERSON_NAME]" at bounding box center [123, 73] width 18 height 18
checkbox input "true"
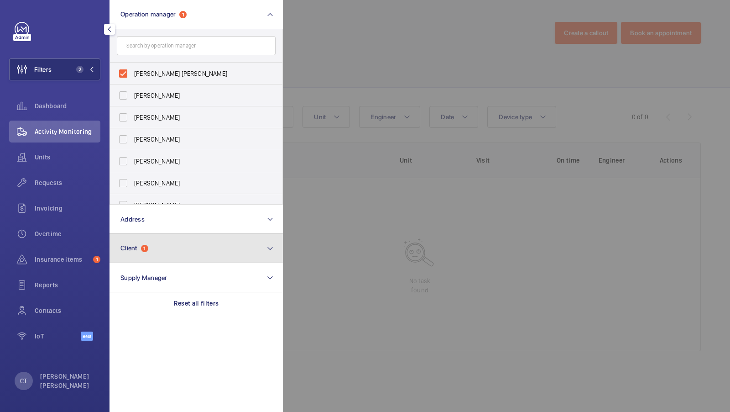
click at [172, 258] on button "Client 1" at bounding box center [196, 248] width 173 height 29
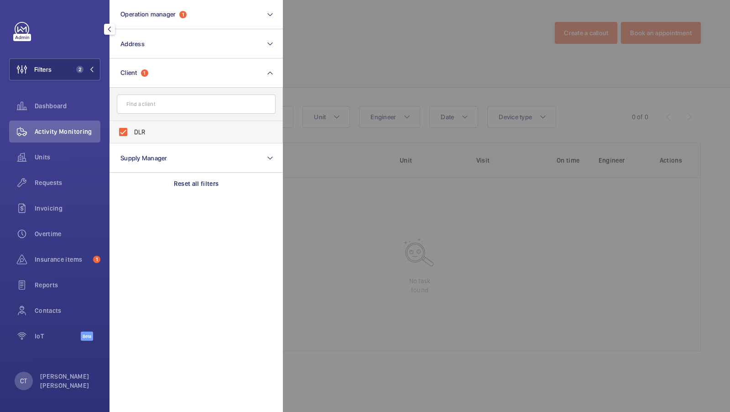
click at [164, 126] on label "DLR" at bounding box center [189, 132] width 159 height 22
click at [132, 126] on input "DLR" at bounding box center [123, 132] width 18 height 18
checkbox input "false"
click at [96, 83] on div "Filters 1 Operation manager 1 Address Client DLR Reset Supply Manager Reset all…" at bounding box center [54, 186] width 91 height 329
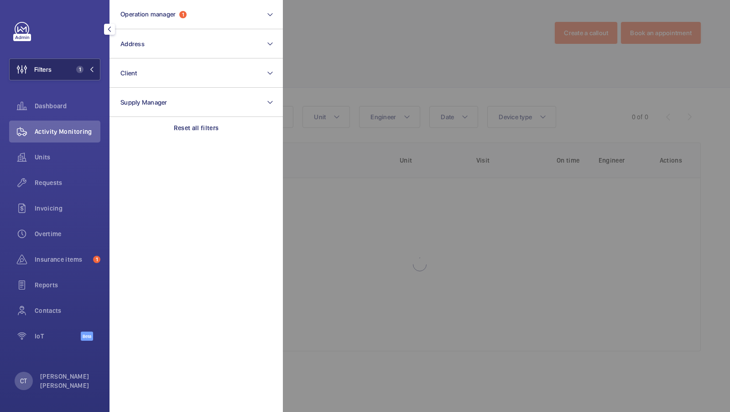
click at [79, 63] on button "Filters 1" at bounding box center [54, 69] width 91 height 22
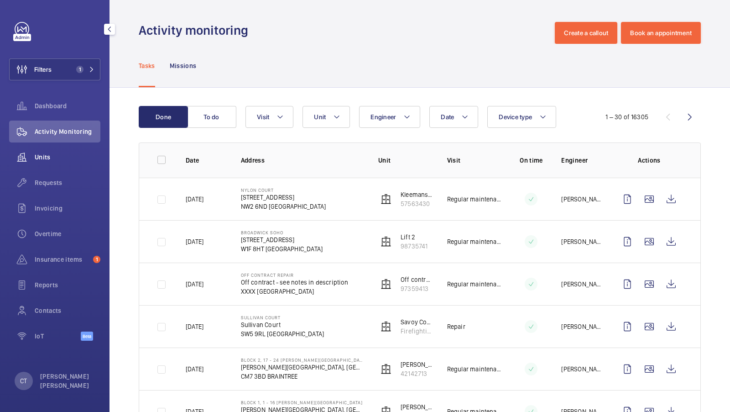
click at [50, 156] on span "Units" at bounding box center [68, 156] width 66 height 9
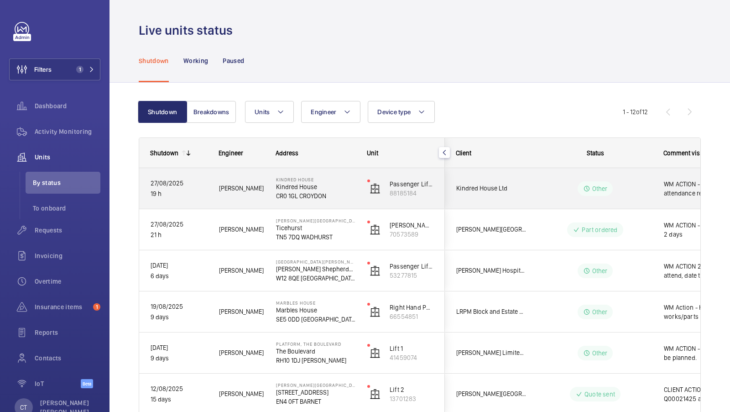
scroll to position [0, 164]
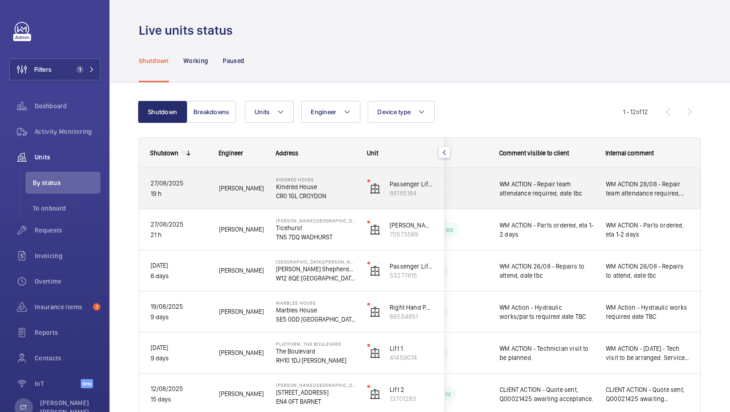
click at [608, 197] on div "WM ACTION 28/08 - Repair team attendance required, date tbc" at bounding box center [648, 188] width 84 height 21
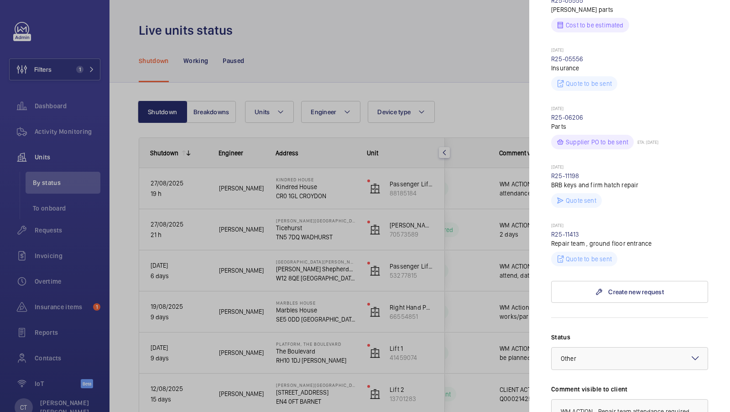
scroll to position [482, 0]
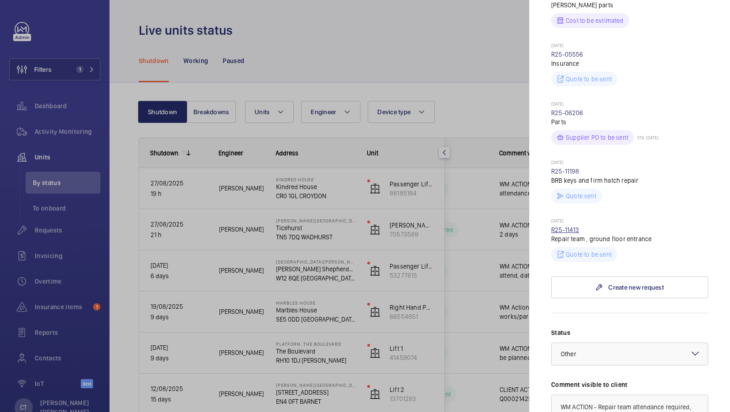
click at [564, 232] on link "R25-11413" at bounding box center [565, 229] width 28 height 7
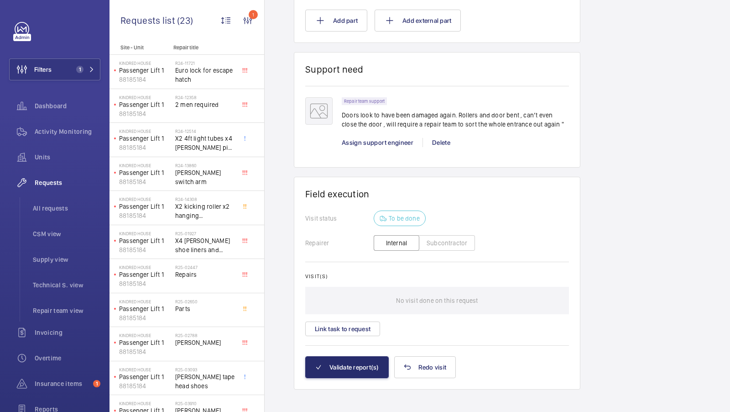
scroll to position [372, 0]
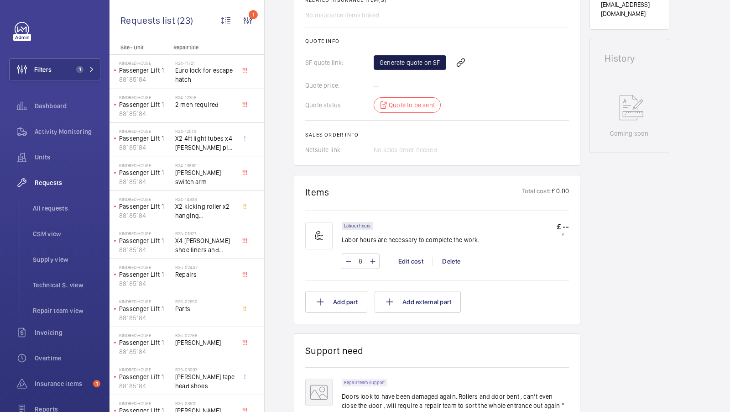
click at [395, 67] on link "Generate quote on SF" at bounding box center [410, 62] width 73 height 15
